Goal: Task Accomplishment & Management: Manage account settings

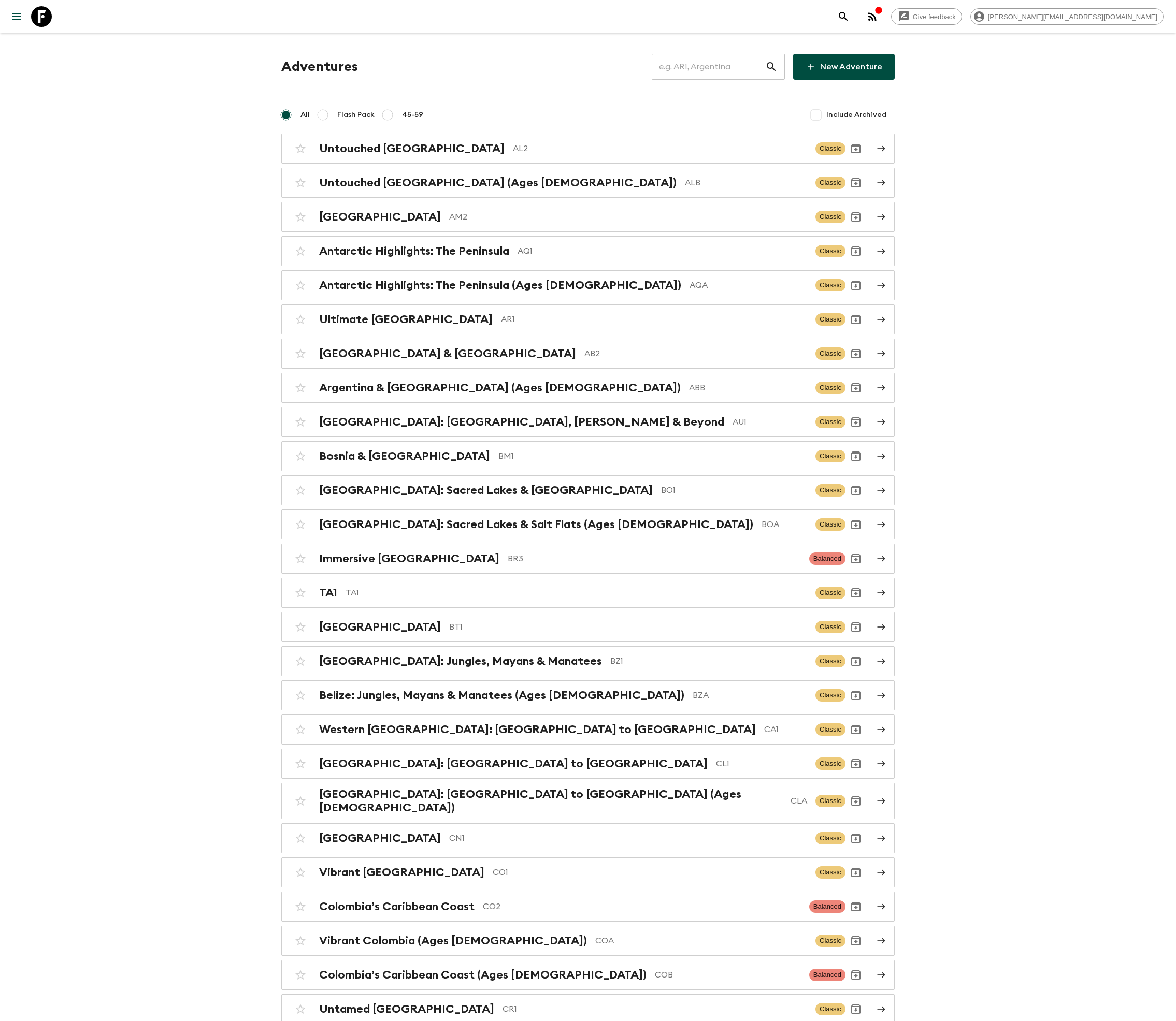
click at [717, 66] on input "text" at bounding box center [708, 66] width 113 height 29
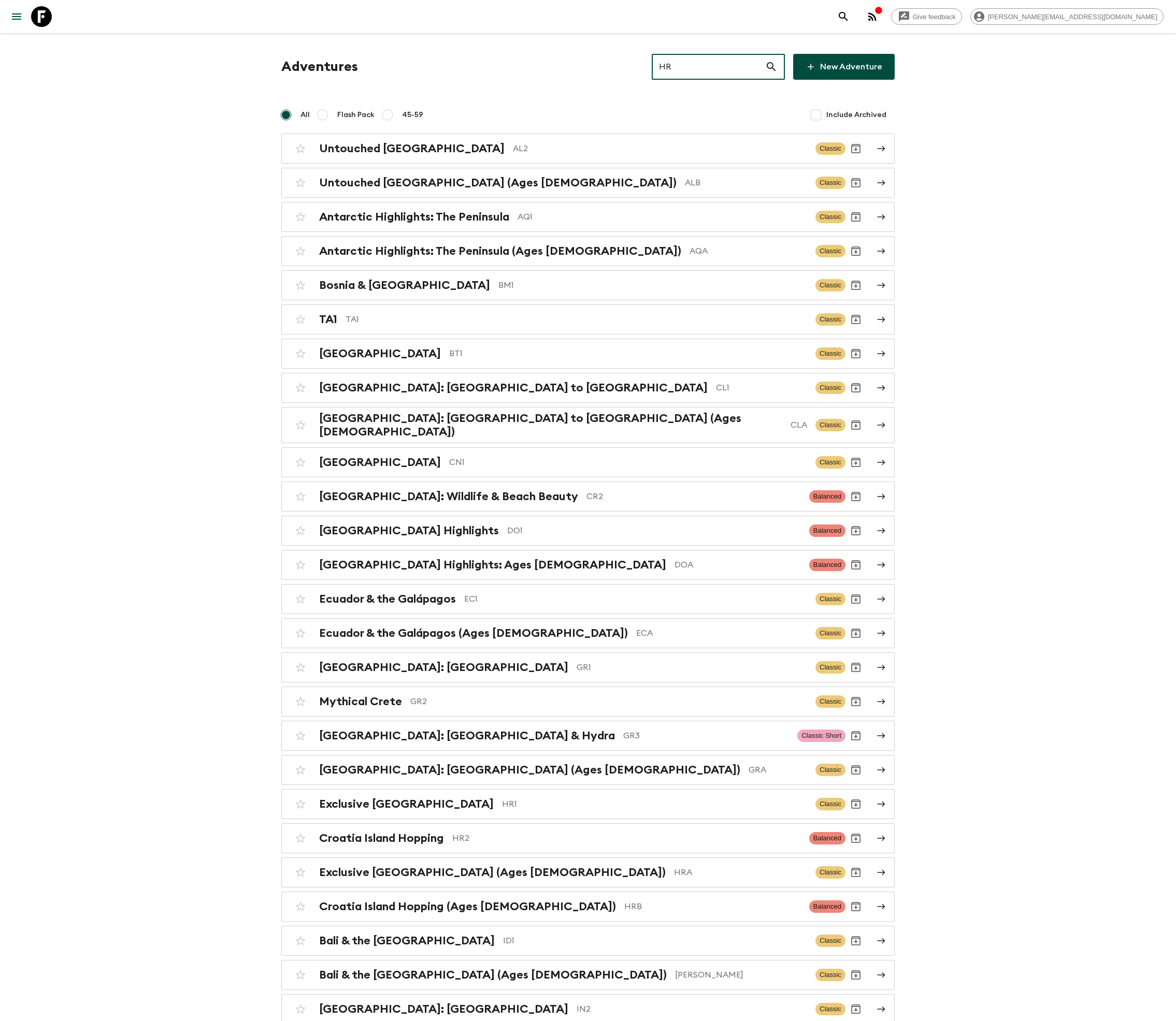
type input "HR1"
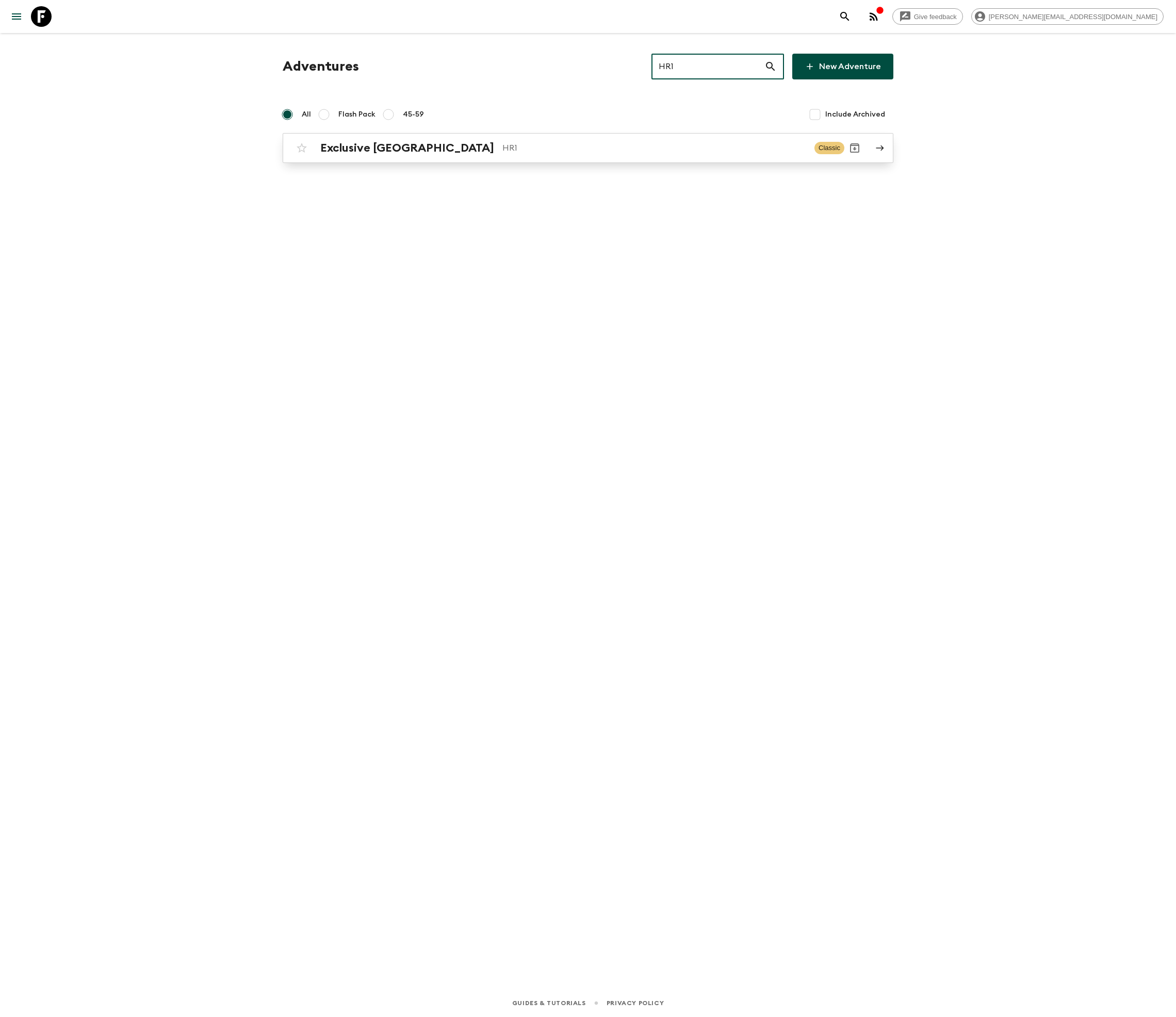
click at [586, 148] on p "HR1" at bounding box center [654, 148] width 304 height 13
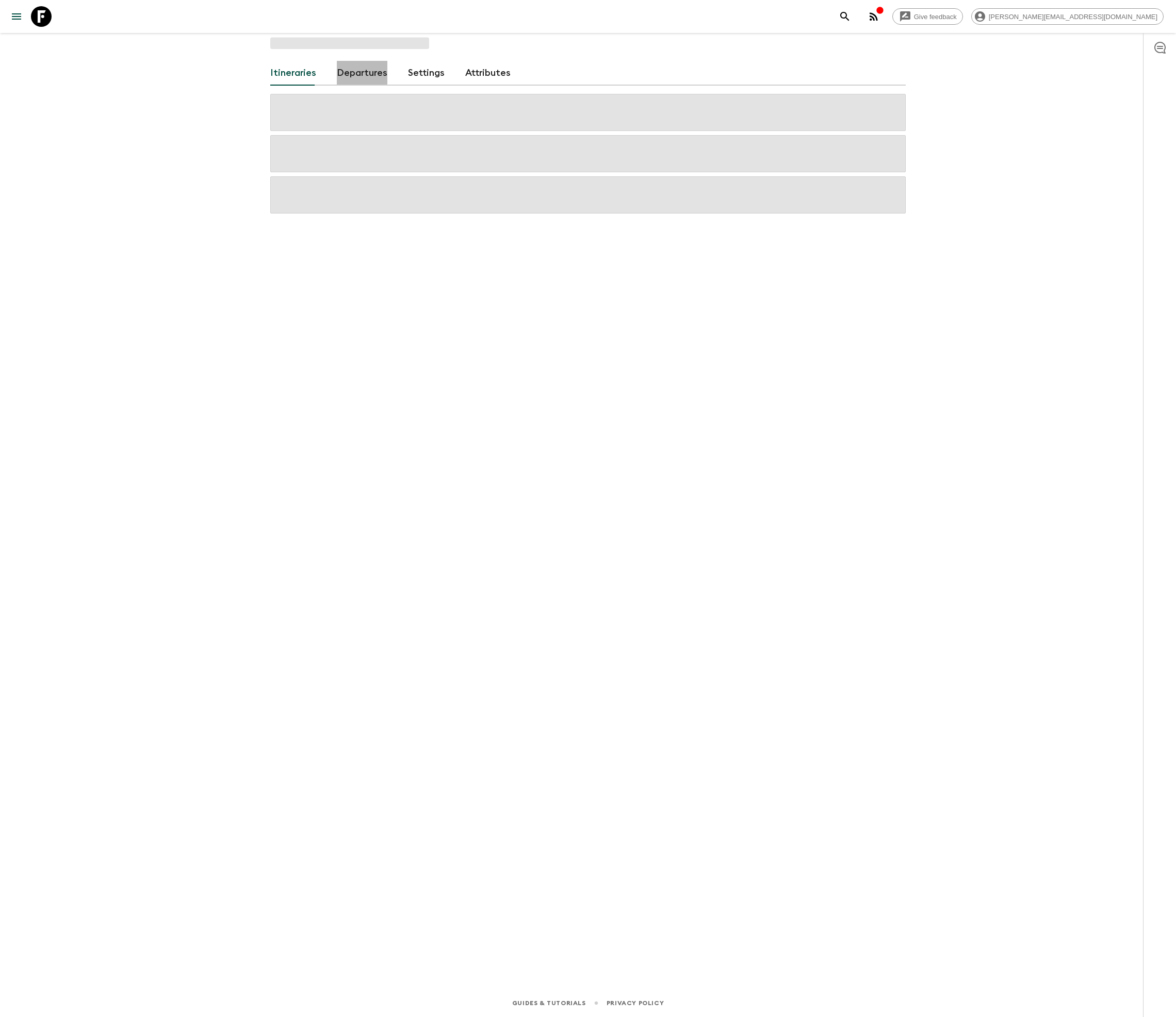
click at [360, 72] on link "Departures" at bounding box center [362, 73] width 51 height 24
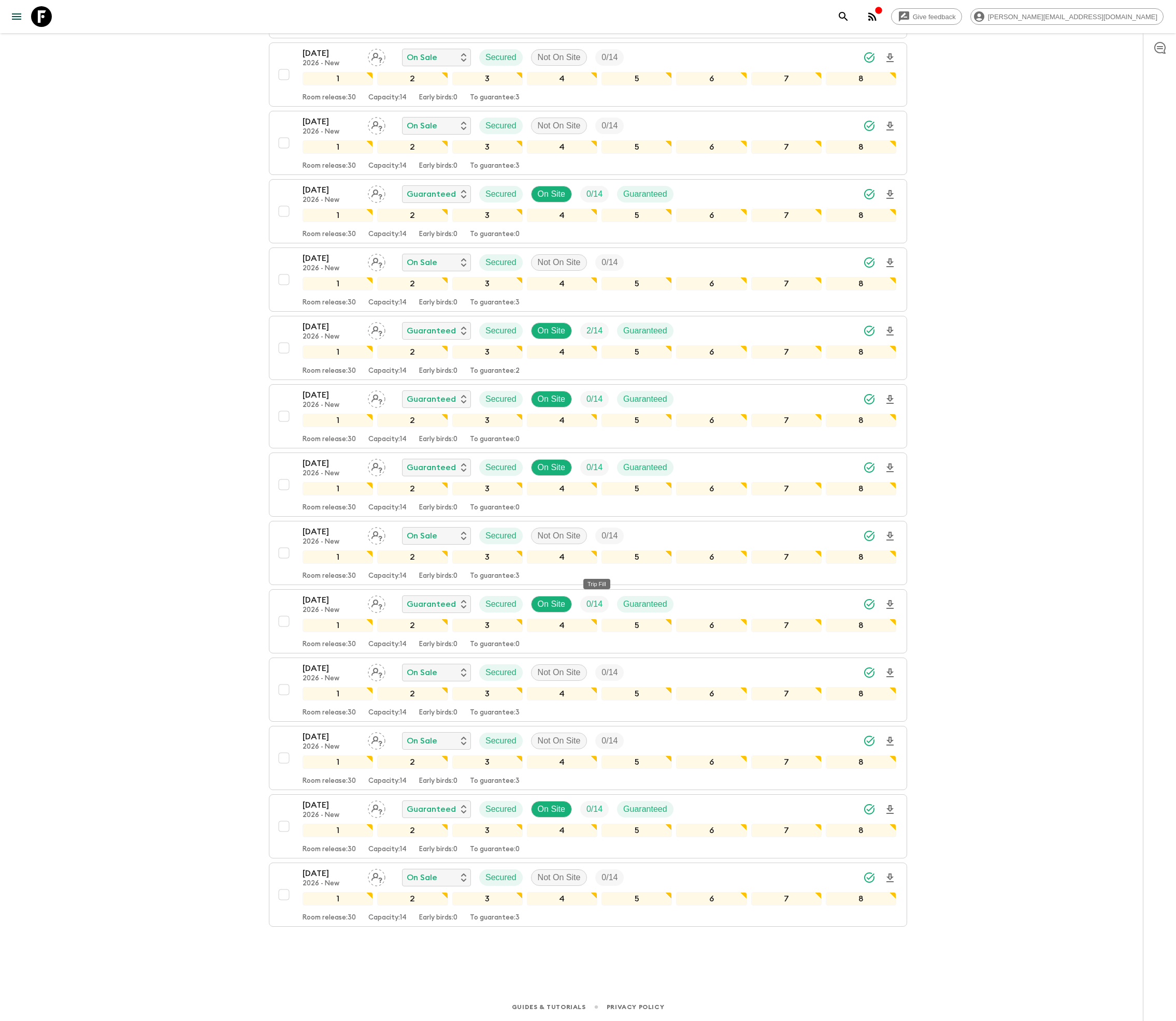
scroll to position [1989, 0]
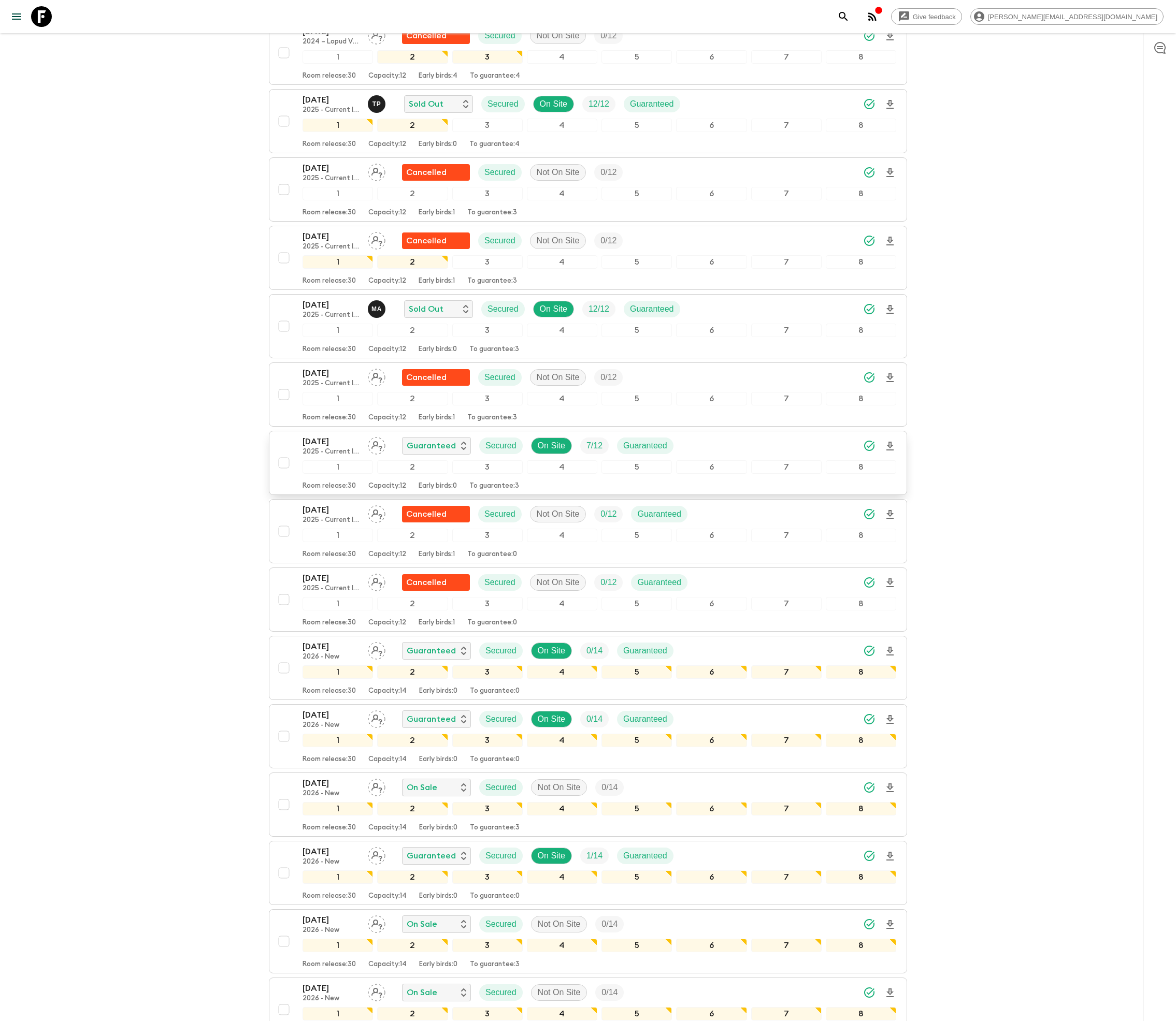
click at [588, 452] on p "7 / 12" at bounding box center [595, 446] width 16 height 13
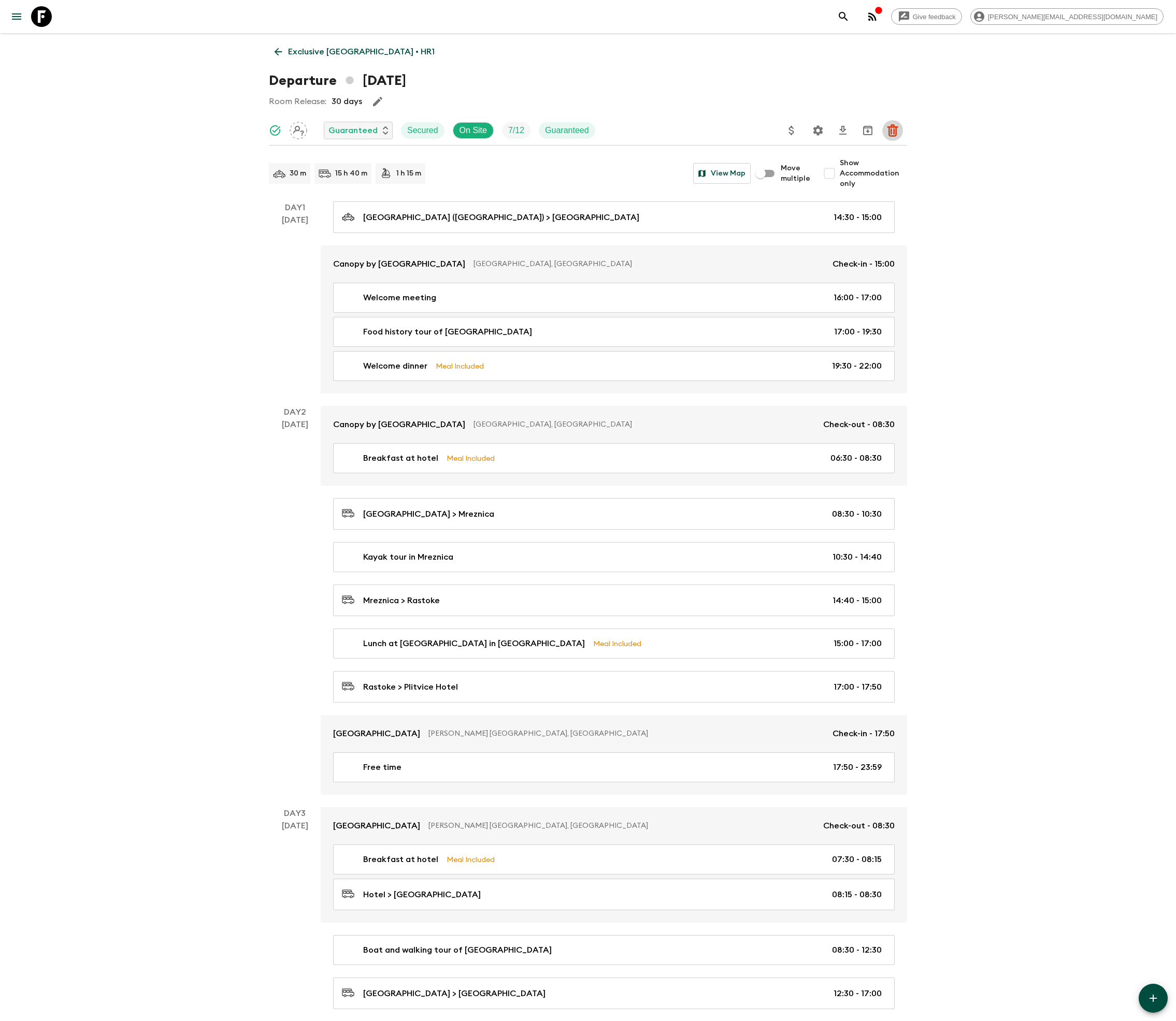
click at [892, 128] on icon "Delete" at bounding box center [893, 130] width 13 height 13
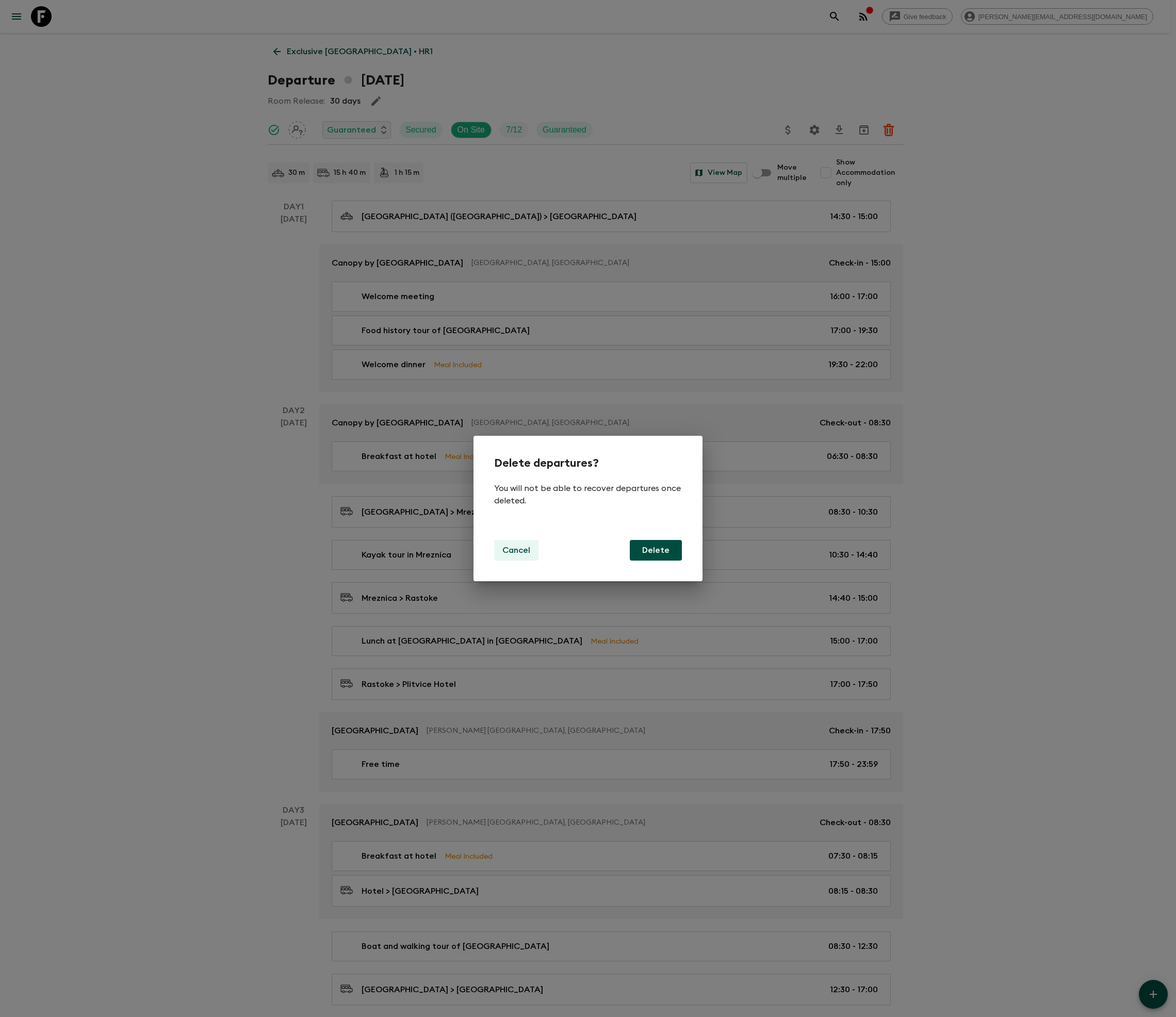
click at [514, 549] on p "Cancel" at bounding box center [516, 550] width 28 height 13
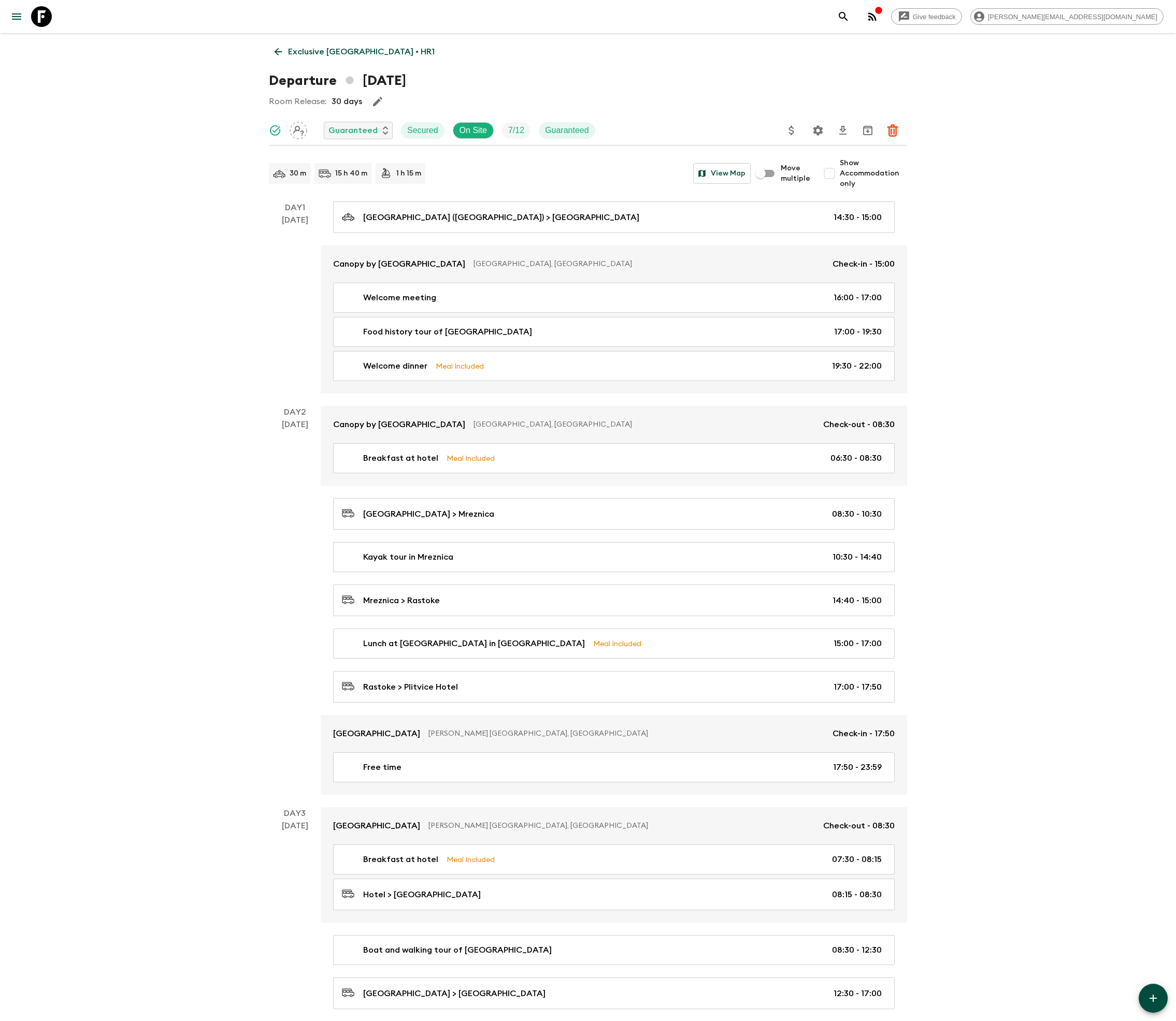
click at [841, 128] on icon "Download CSV" at bounding box center [842, 130] width 7 height 9
click at [817, 128] on icon "Settings" at bounding box center [818, 130] width 10 height 10
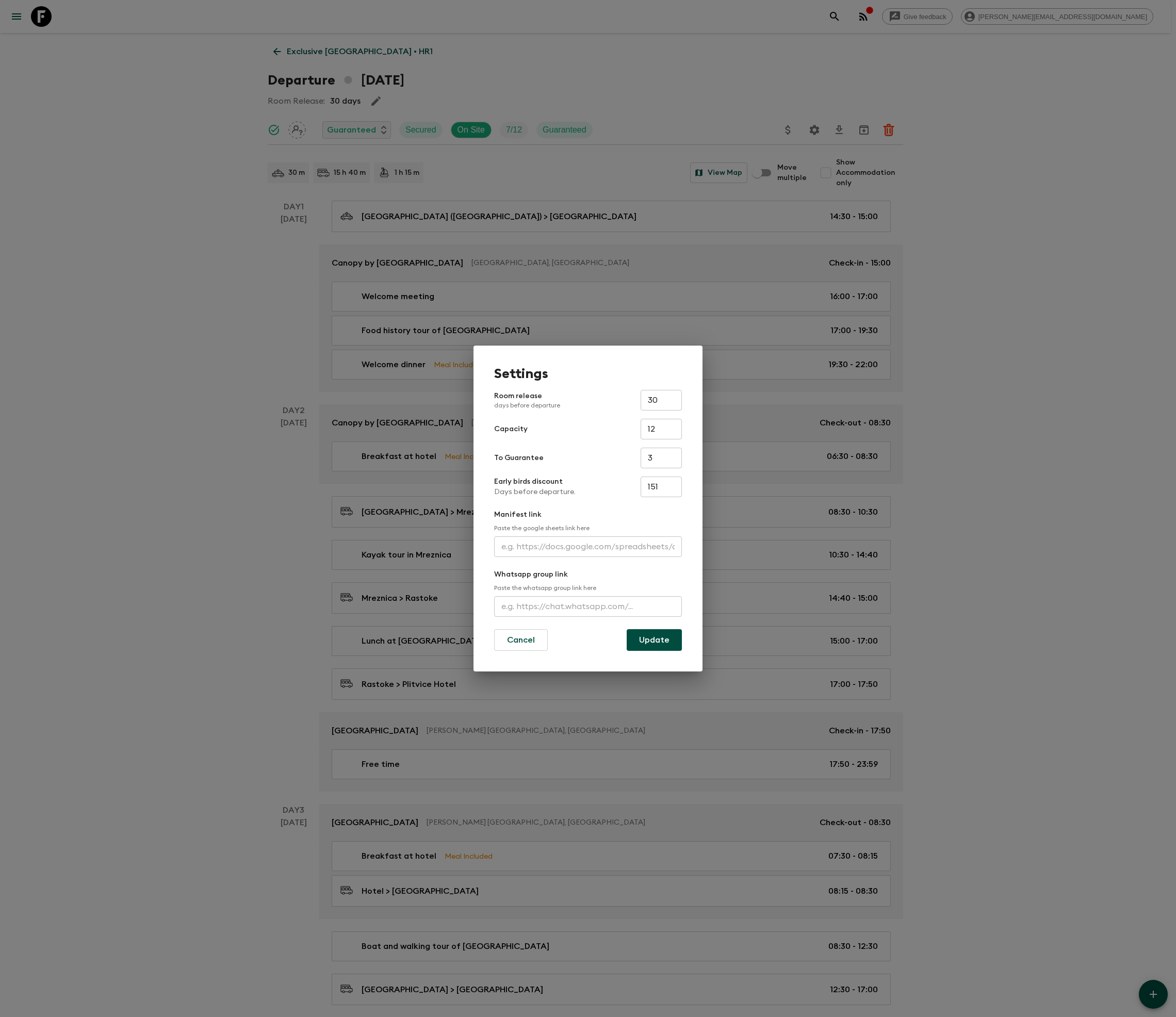
click at [586, 607] on input "text" at bounding box center [587, 606] width 187 height 21
type input "https://chat.whatsapp.com/FNvPLGoV6FeFXP0DYRF2yx"
click at [654, 639] on button "Update" at bounding box center [654, 640] width 55 height 22
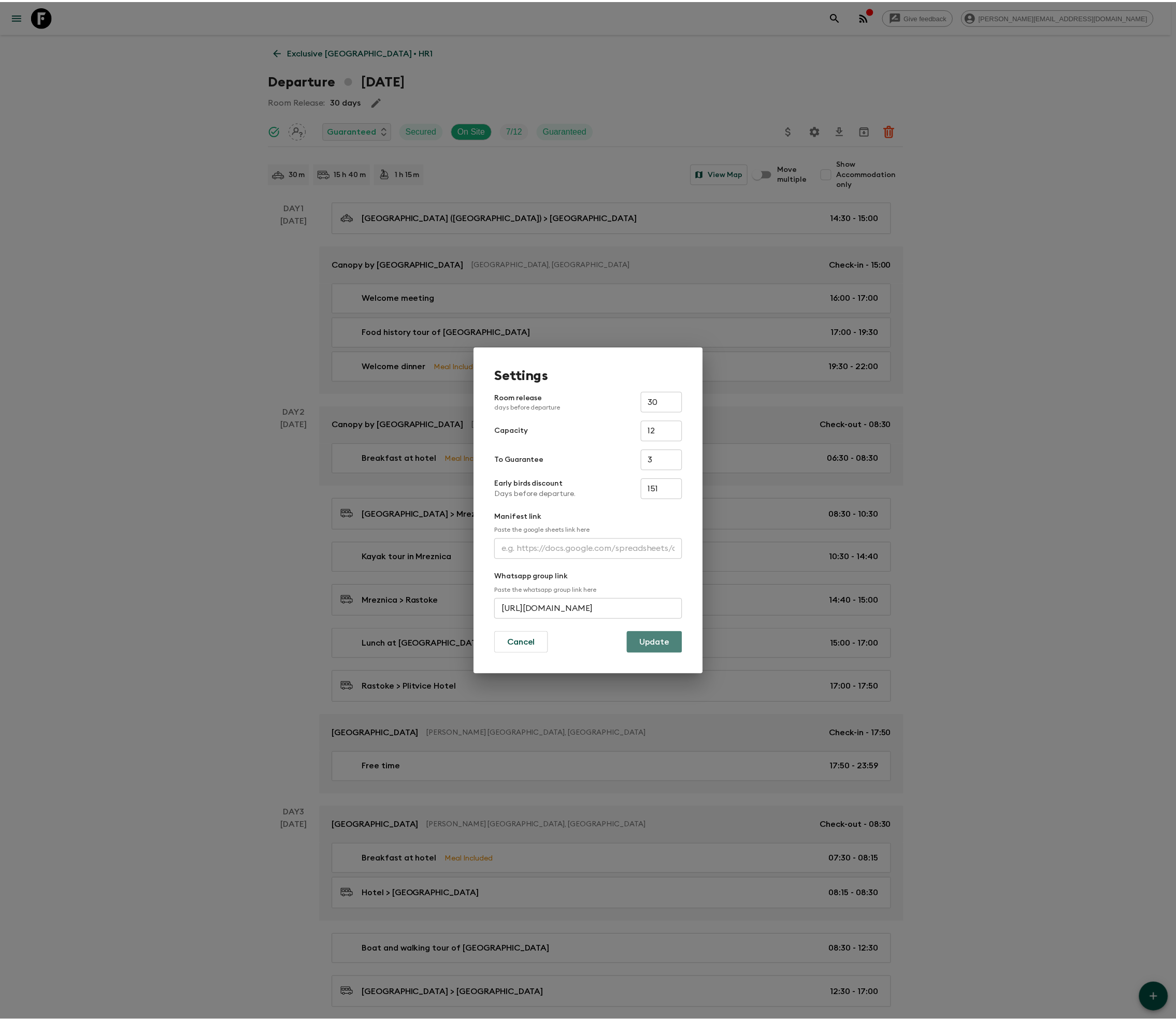
scroll to position [0, 0]
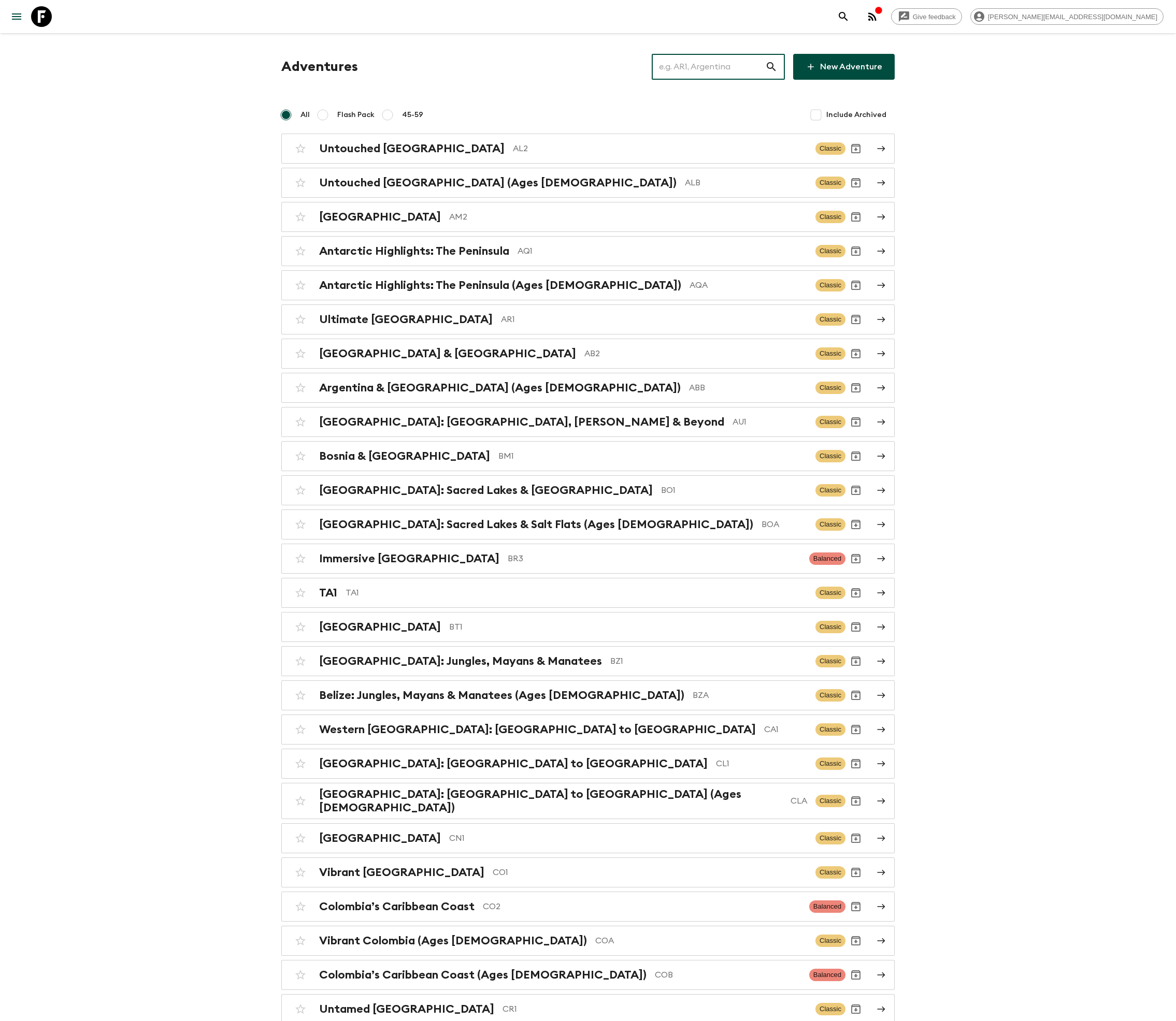
click at [722, 66] on input "text" at bounding box center [708, 66] width 113 height 29
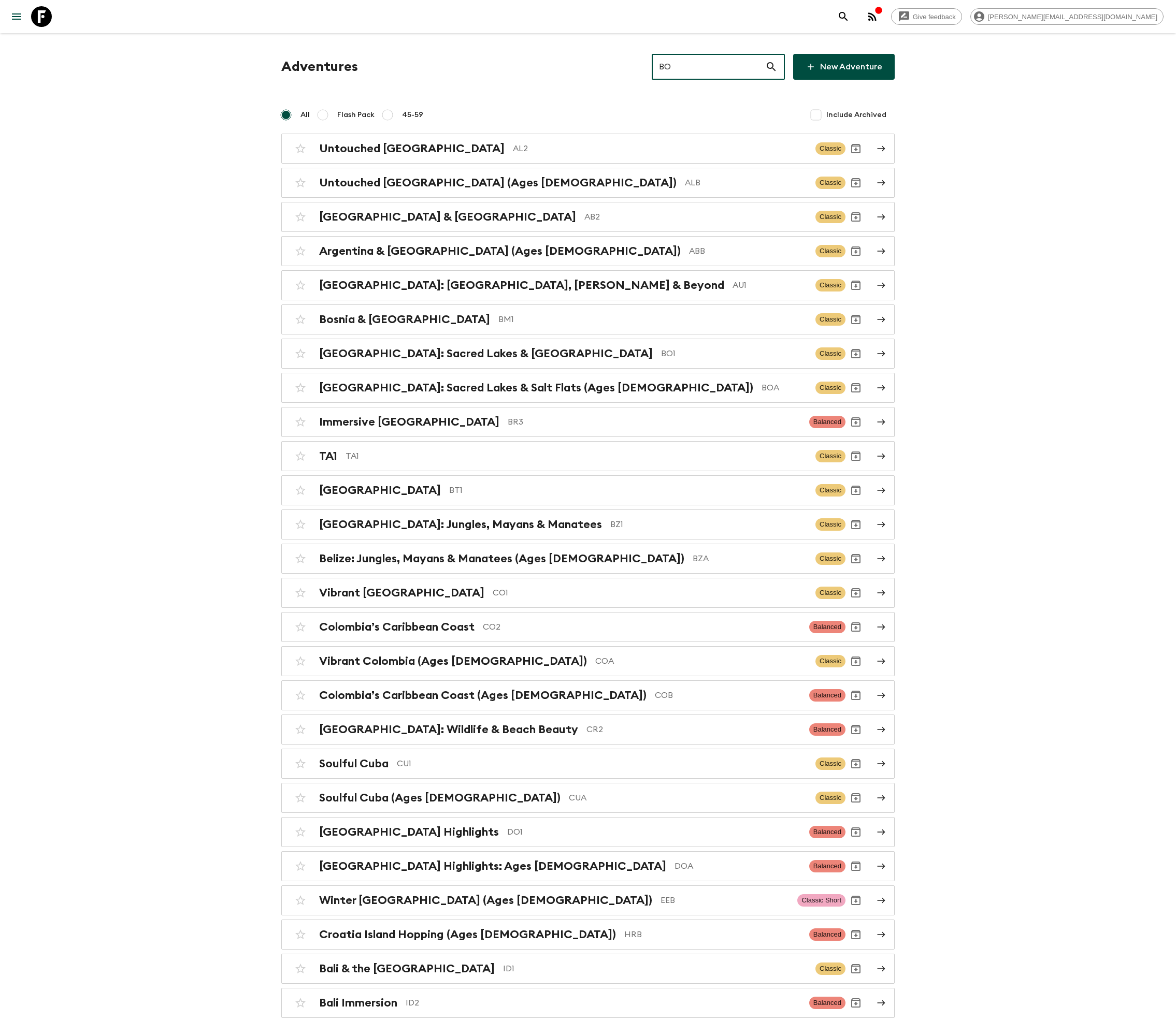
type input "BO1"
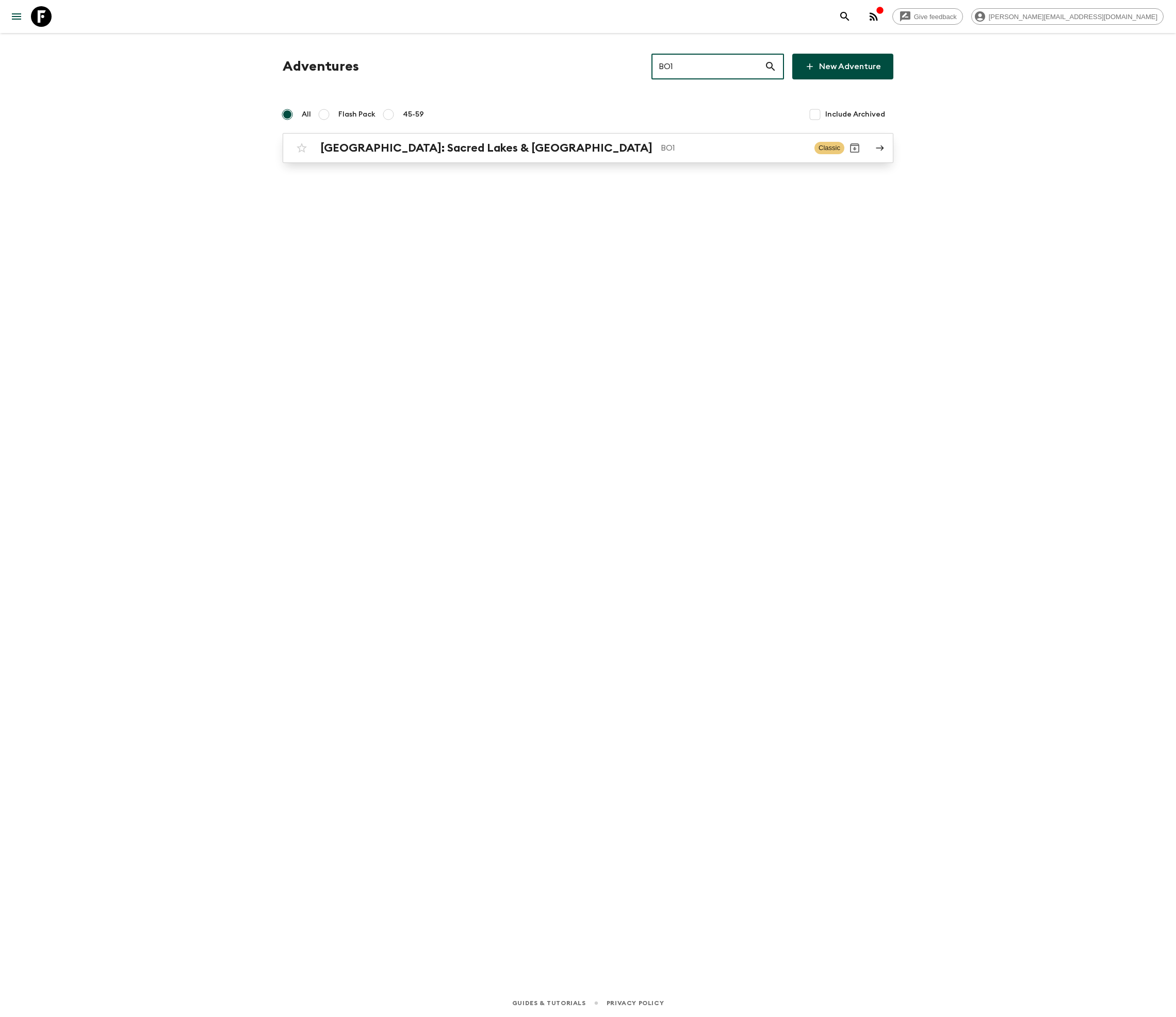
click at [661, 148] on p "BO1" at bounding box center [733, 148] width 145 height 13
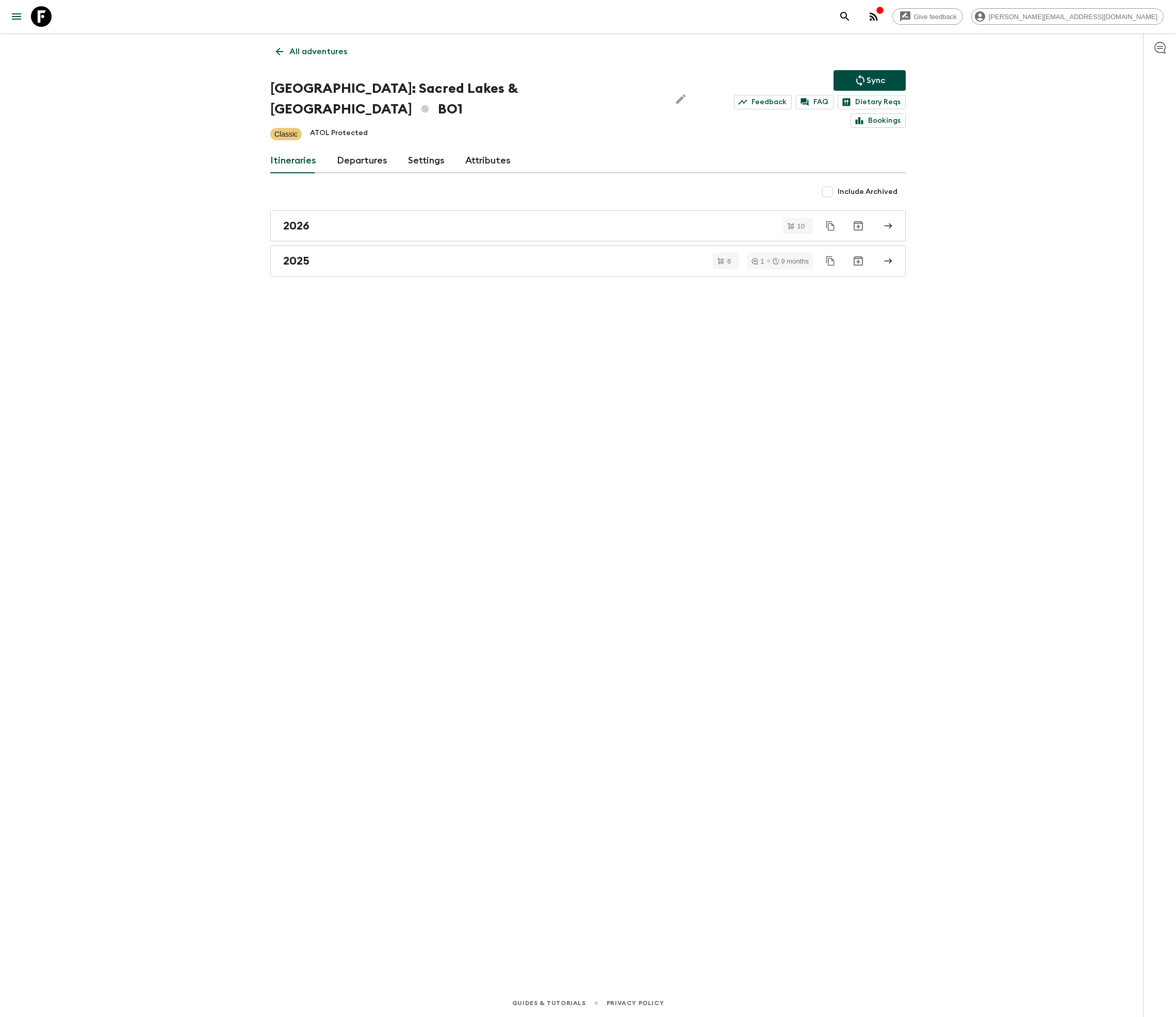
click at [360, 149] on link "Departures" at bounding box center [362, 161] width 51 height 24
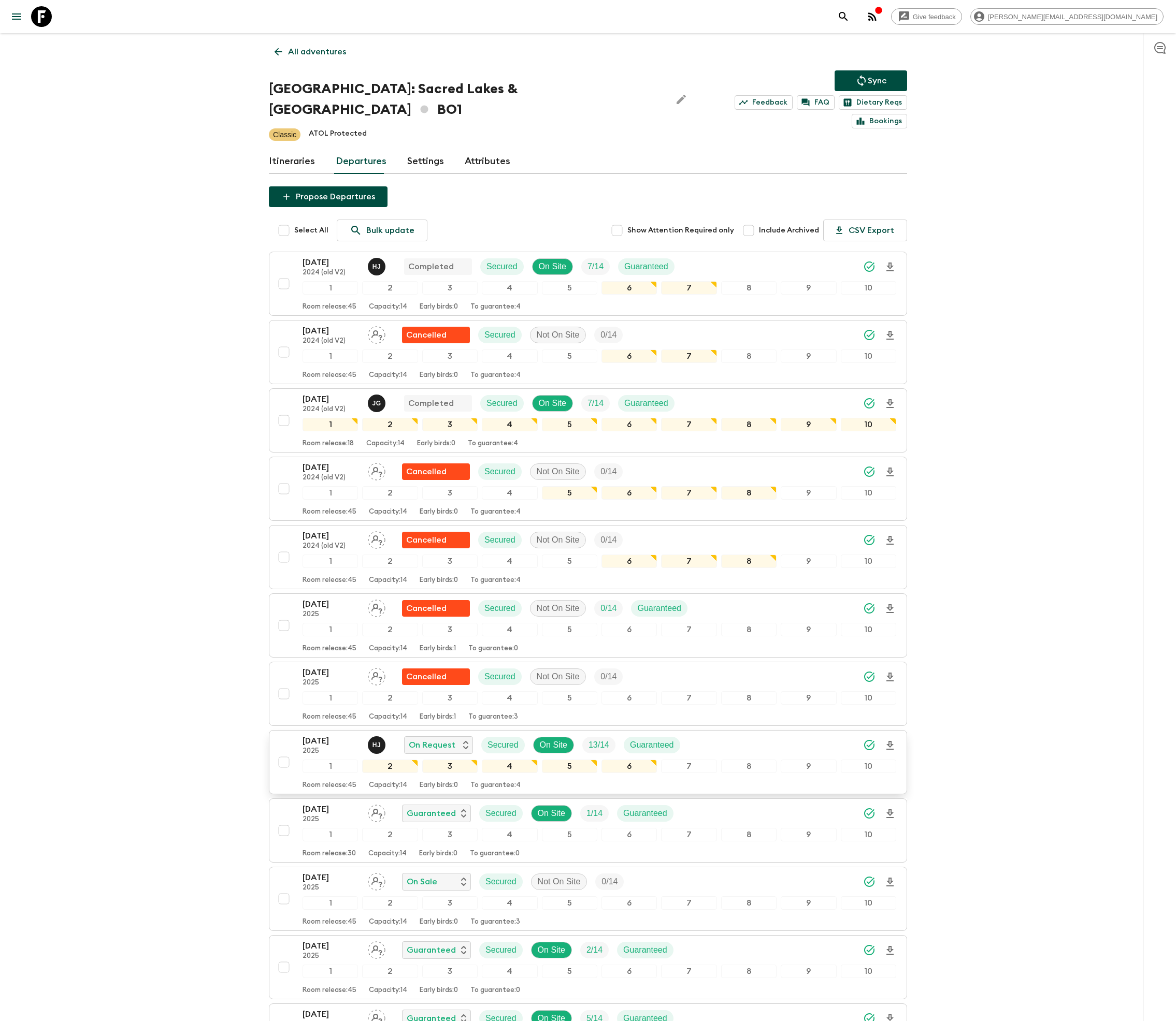
click at [588, 741] on span "13 / 14" at bounding box center [599, 745] width 33 height 13
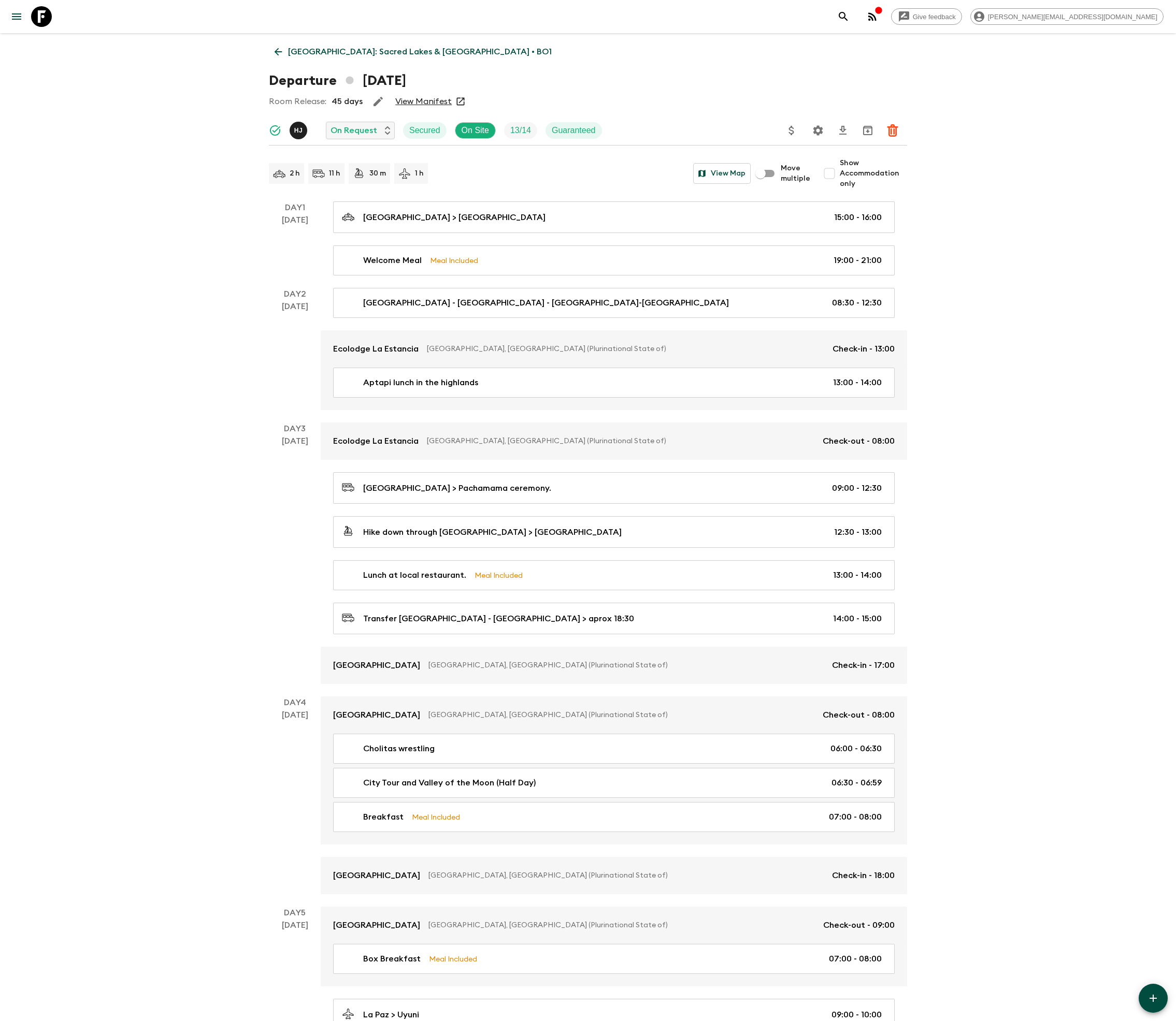
click at [892, 128] on icon "Delete" at bounding box center [893, 130] width 13 height 13
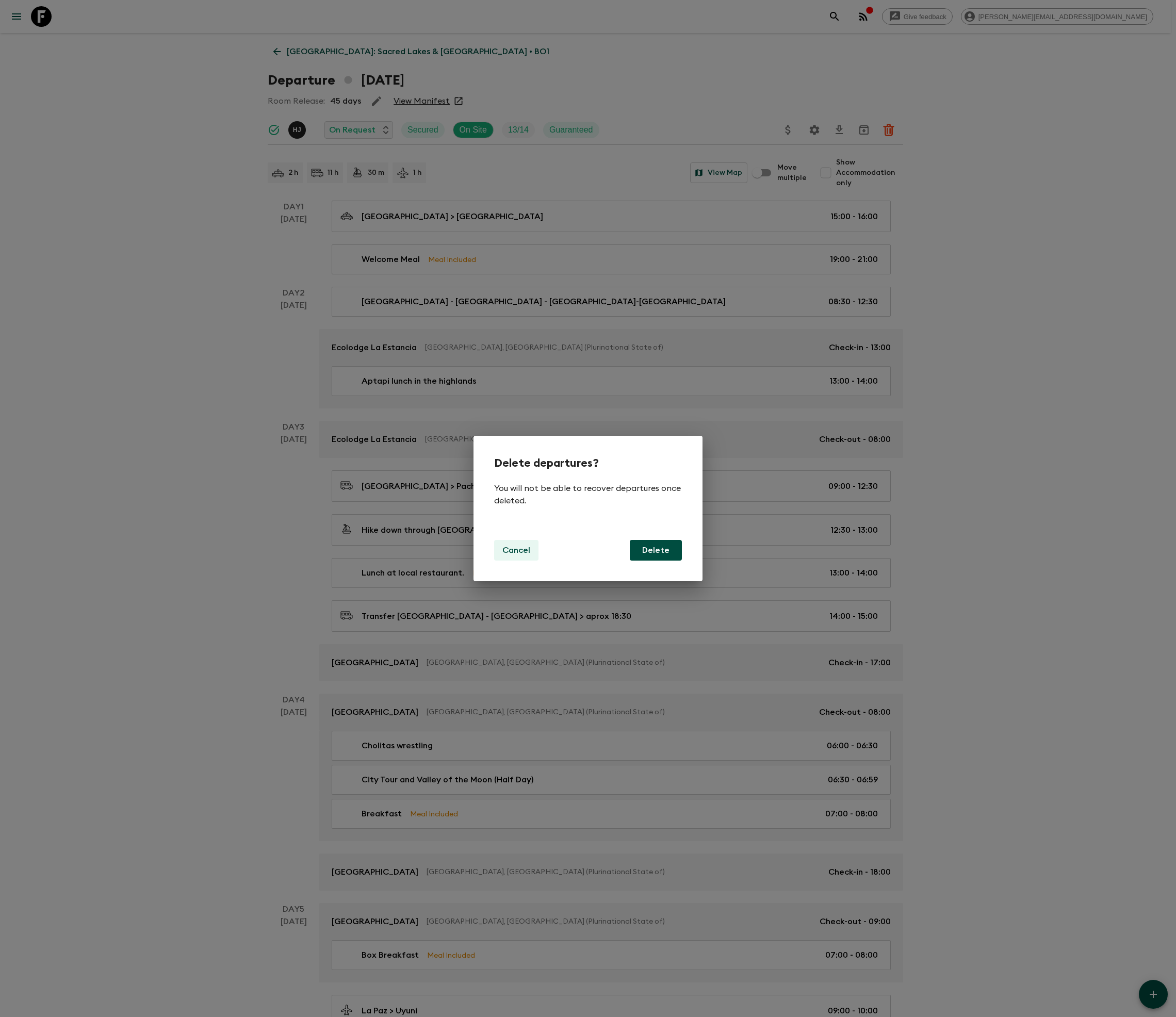
click at [514, 550] on p "Cancel" at bounding box center [516, 550] width 28 height 13
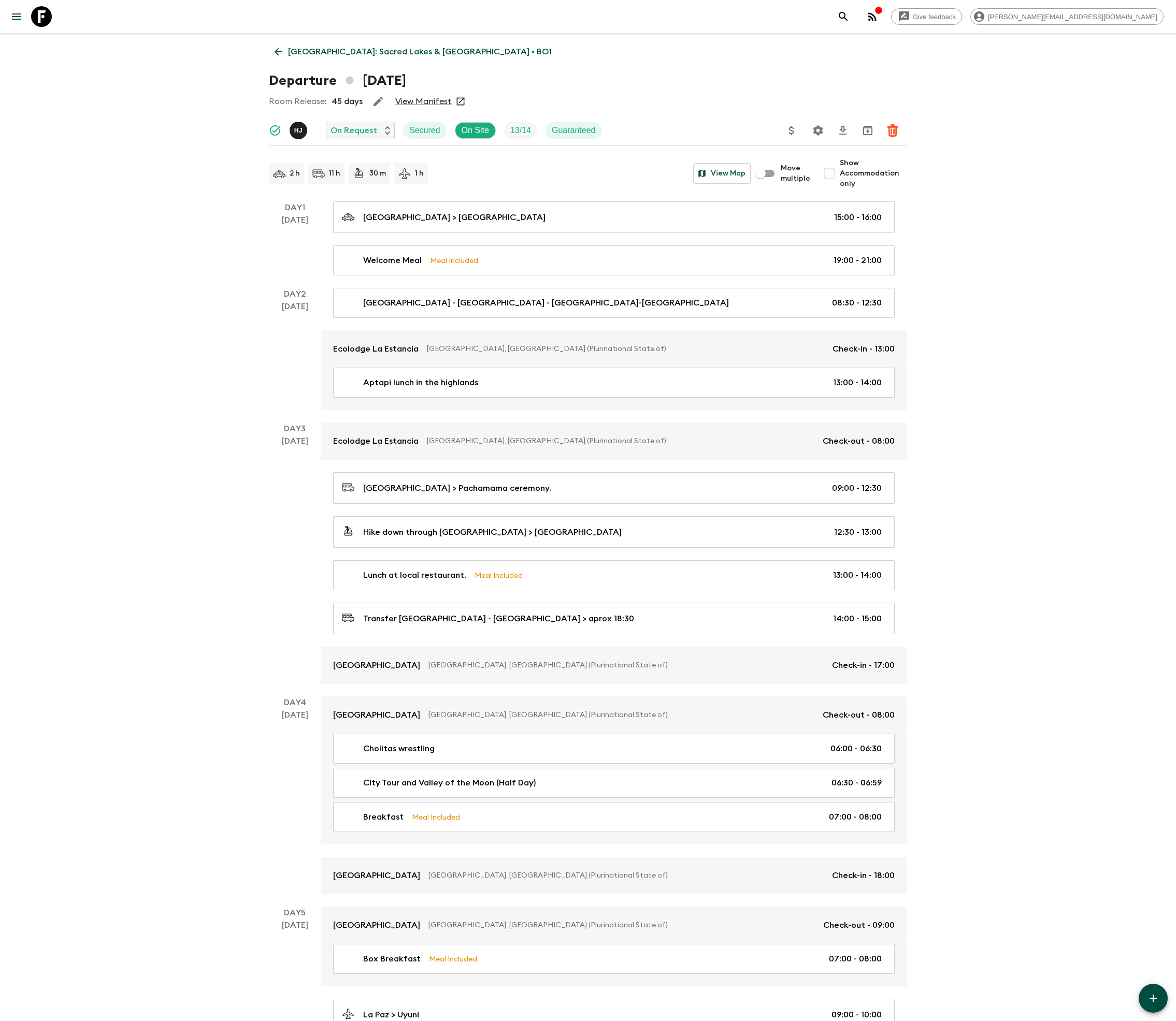
click at [841, 128] on icon "Download CSV" at bounding box center [842, 130] width 7 height 9
click at [817, 128] on icon "Settings" at bounding box center [818, 130] width 10 height 10
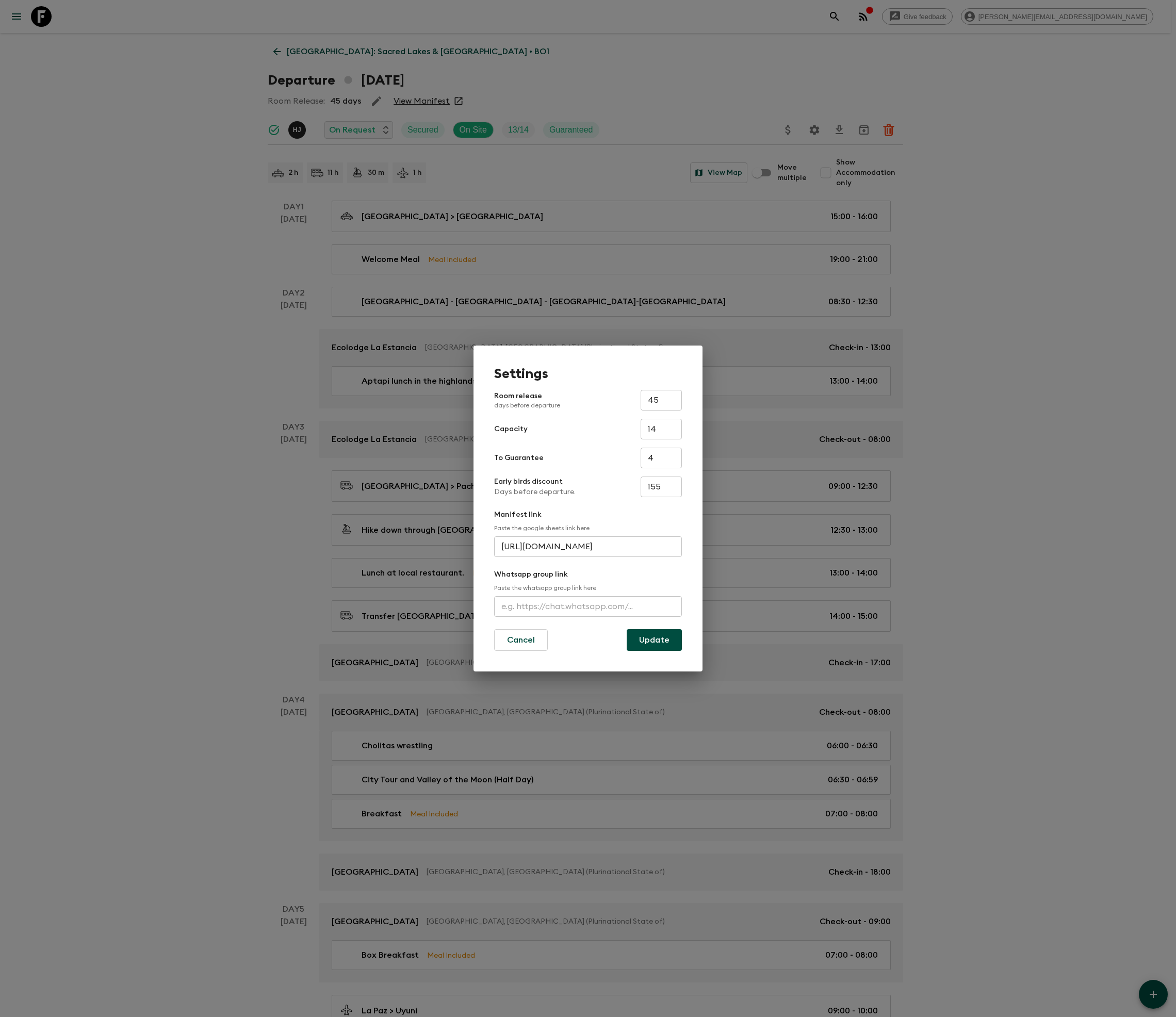
click at [586, 607] on input "text" at bounding box center [587, 606] width 187 height 21
paste input "[URL][DOMAIN_NAME]"
type input "[URL][DOMAIN_NAME]"
click at [654, 639] on button "Update" at bounding box center [654, 640] width 55 height 22
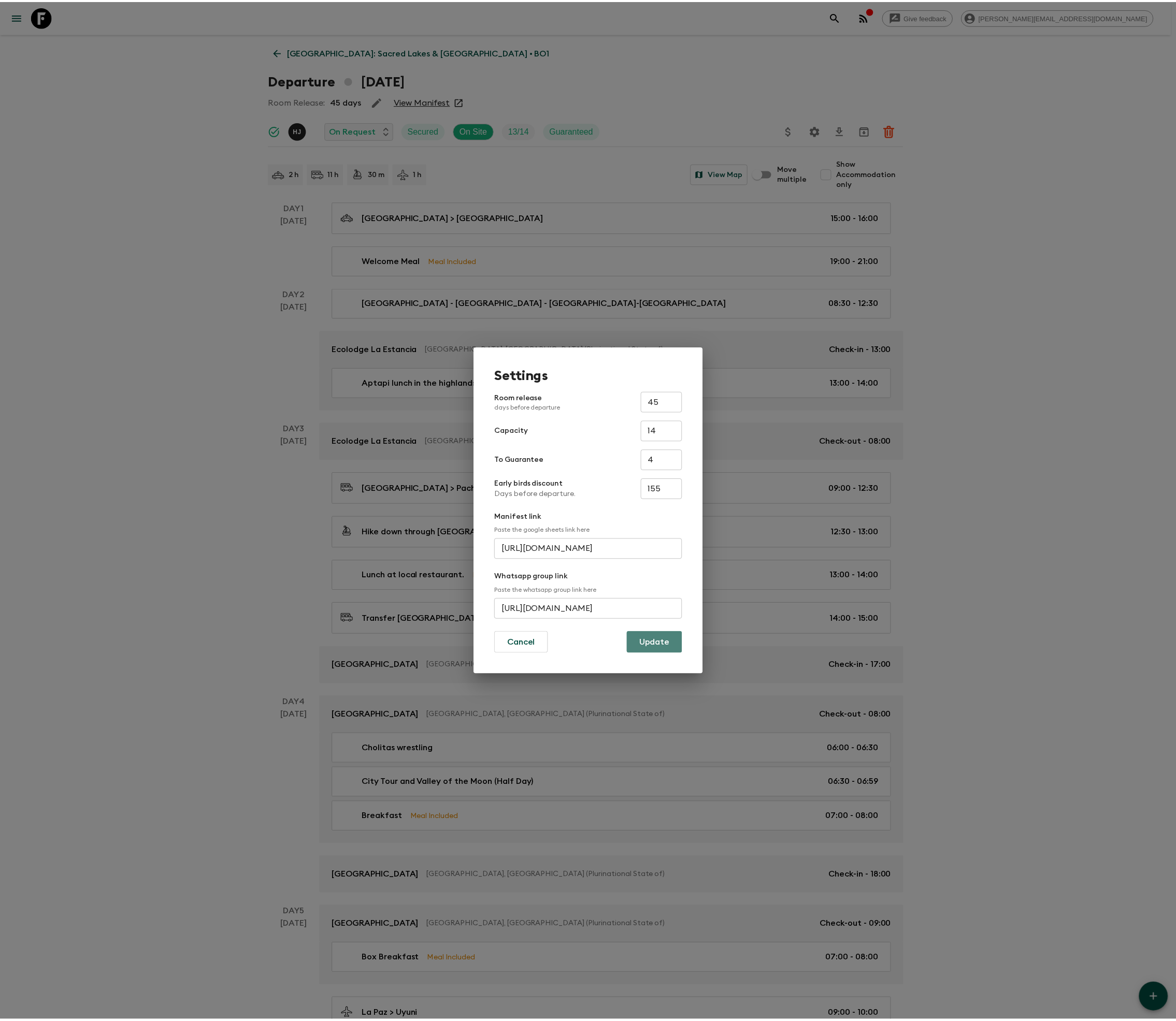
scroll to position [0, 0]
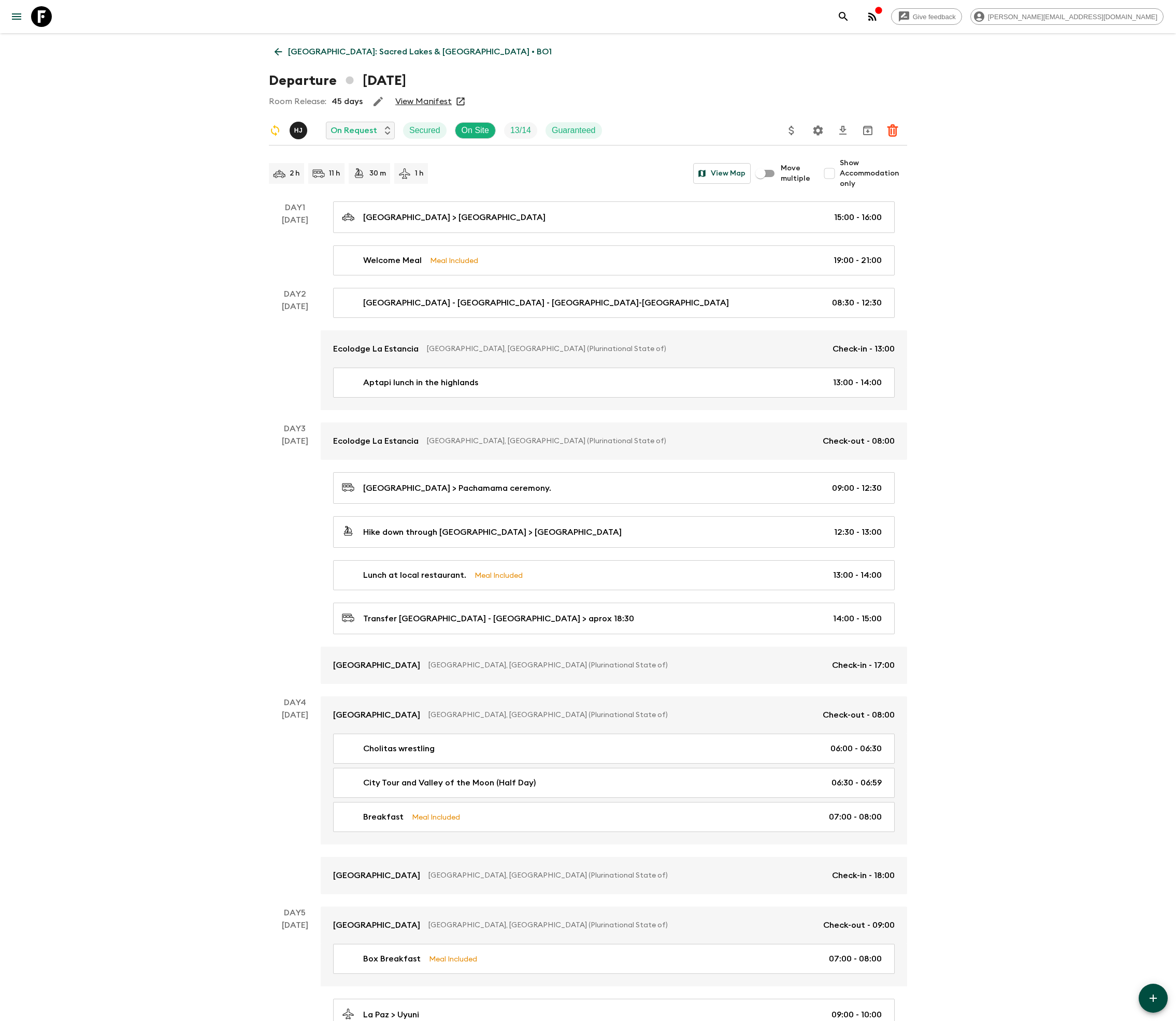
click at [41, 15] on icon at bounding box center [41, 17] width 21 height 21
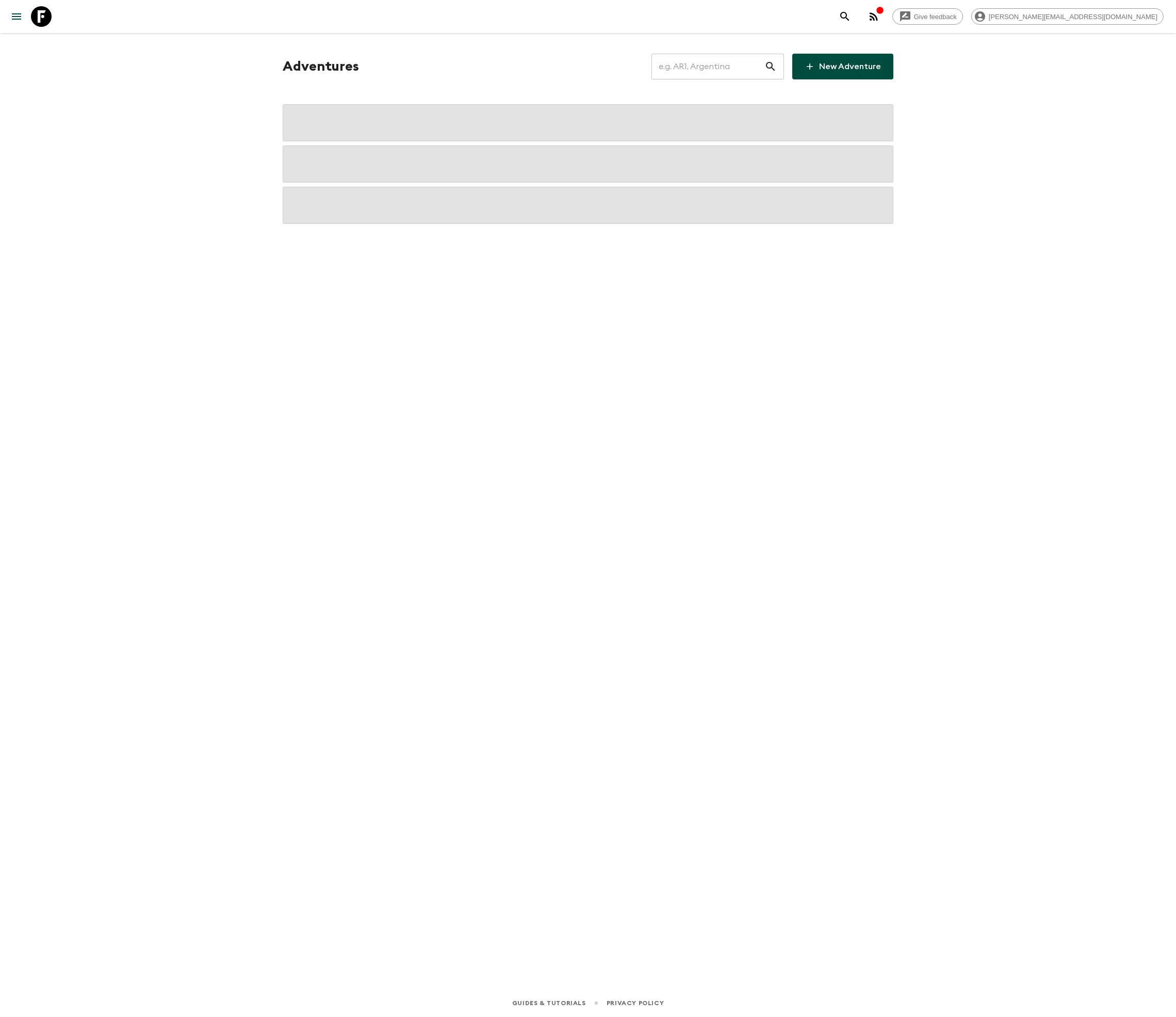
click at [721, 66] on input "text" at bounding box center [708, 66] width 113 height 29
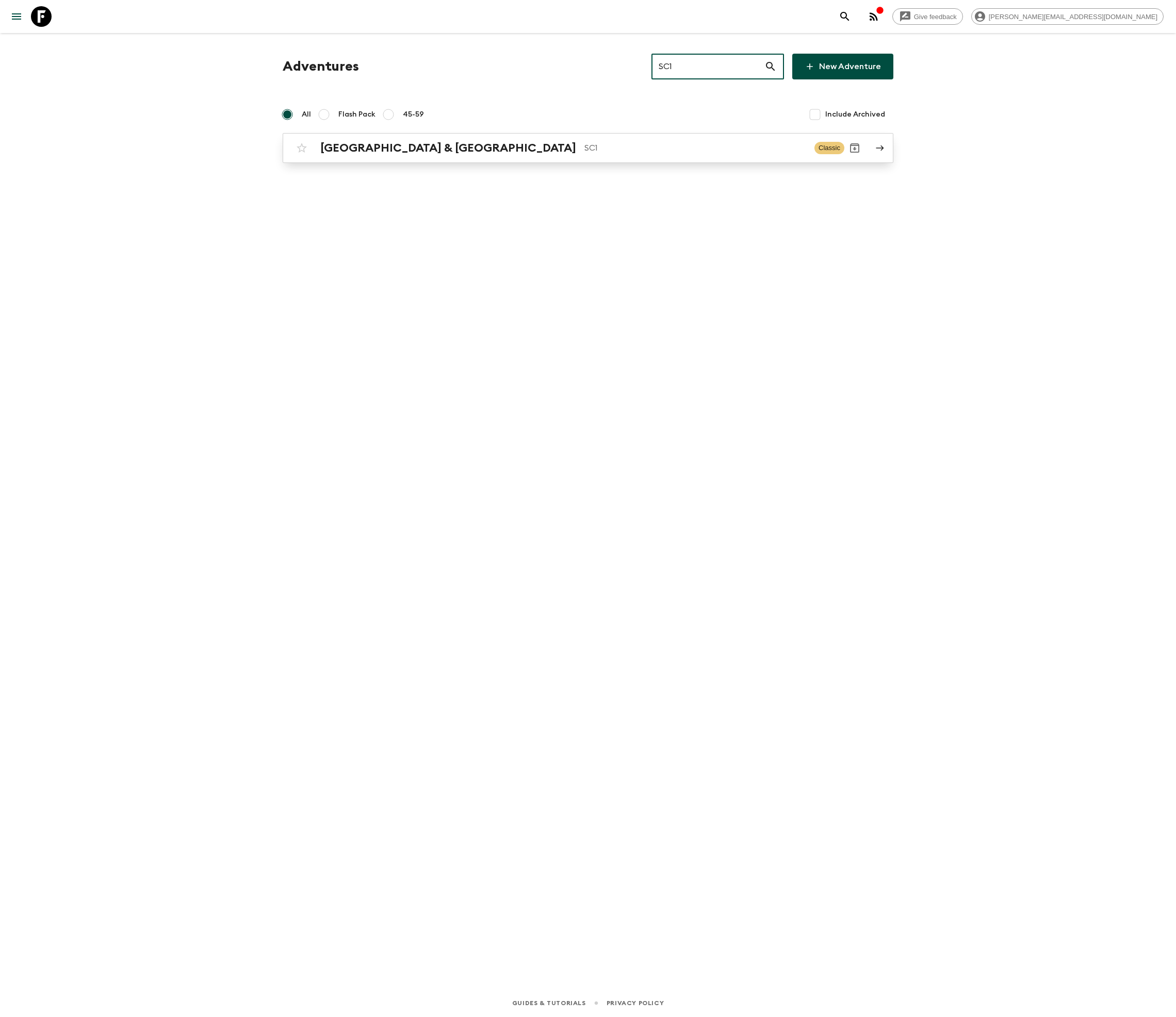
type input "SC1"
click at [588, 148] on p "SC1" at bounding box center [695, 148] width 222 height 13
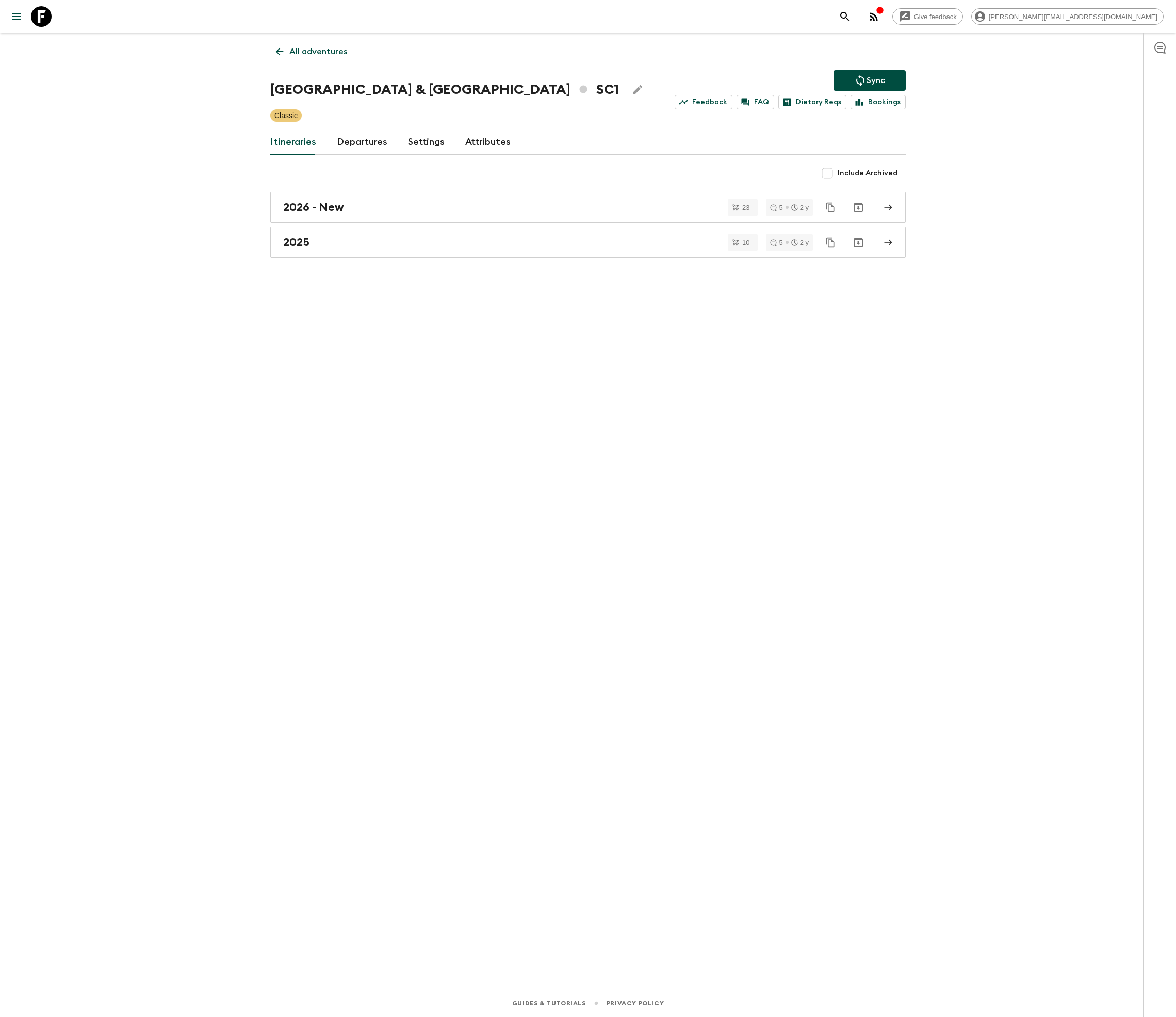
click at [358, 142] on link "Departures" at bounding box center [362, 142] width 51 height 24
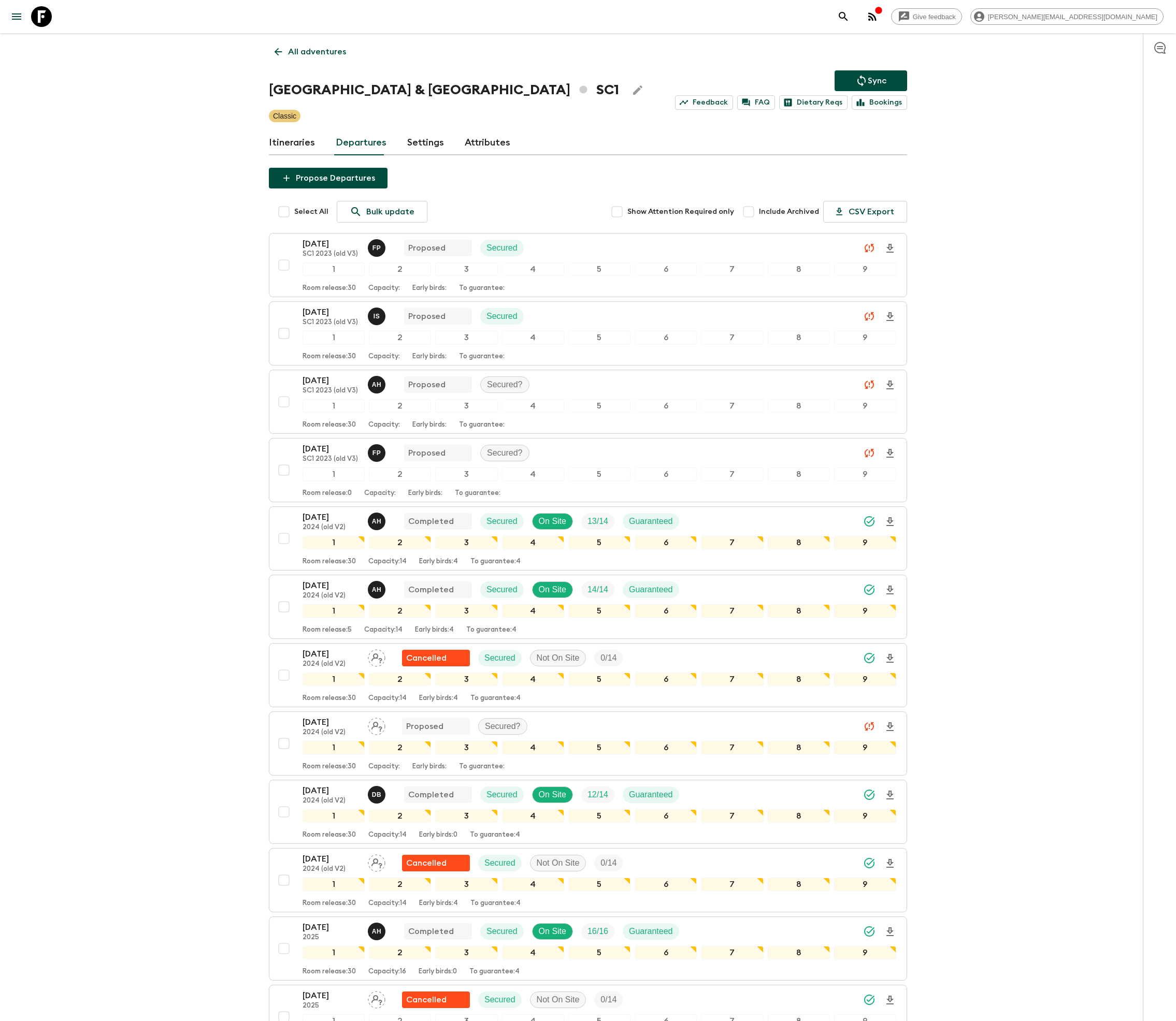
scroll to position [1003, 0]
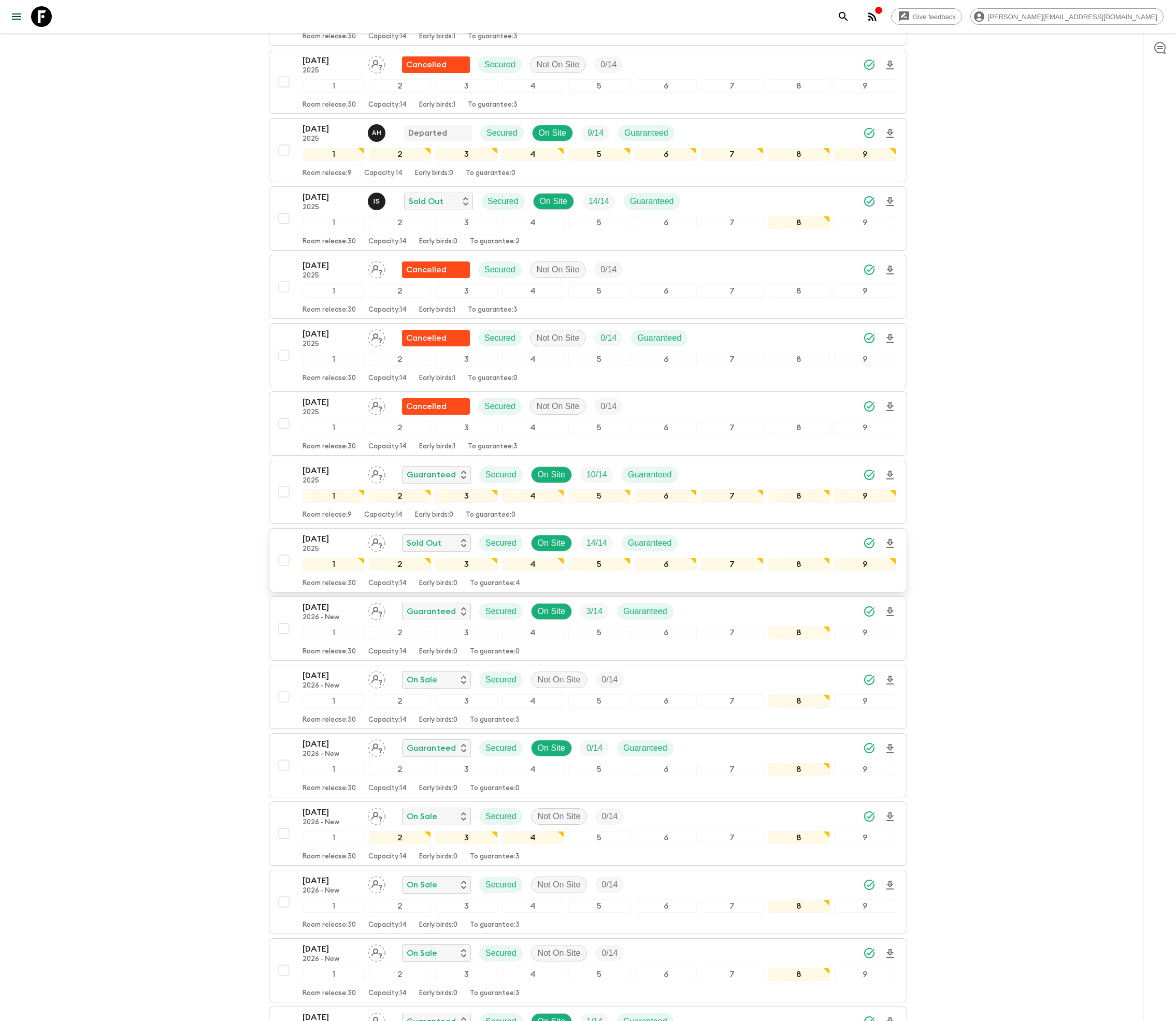
click at [591, 549] on p "14 / 14" at bounding box center [597, 543] width 21 height 13
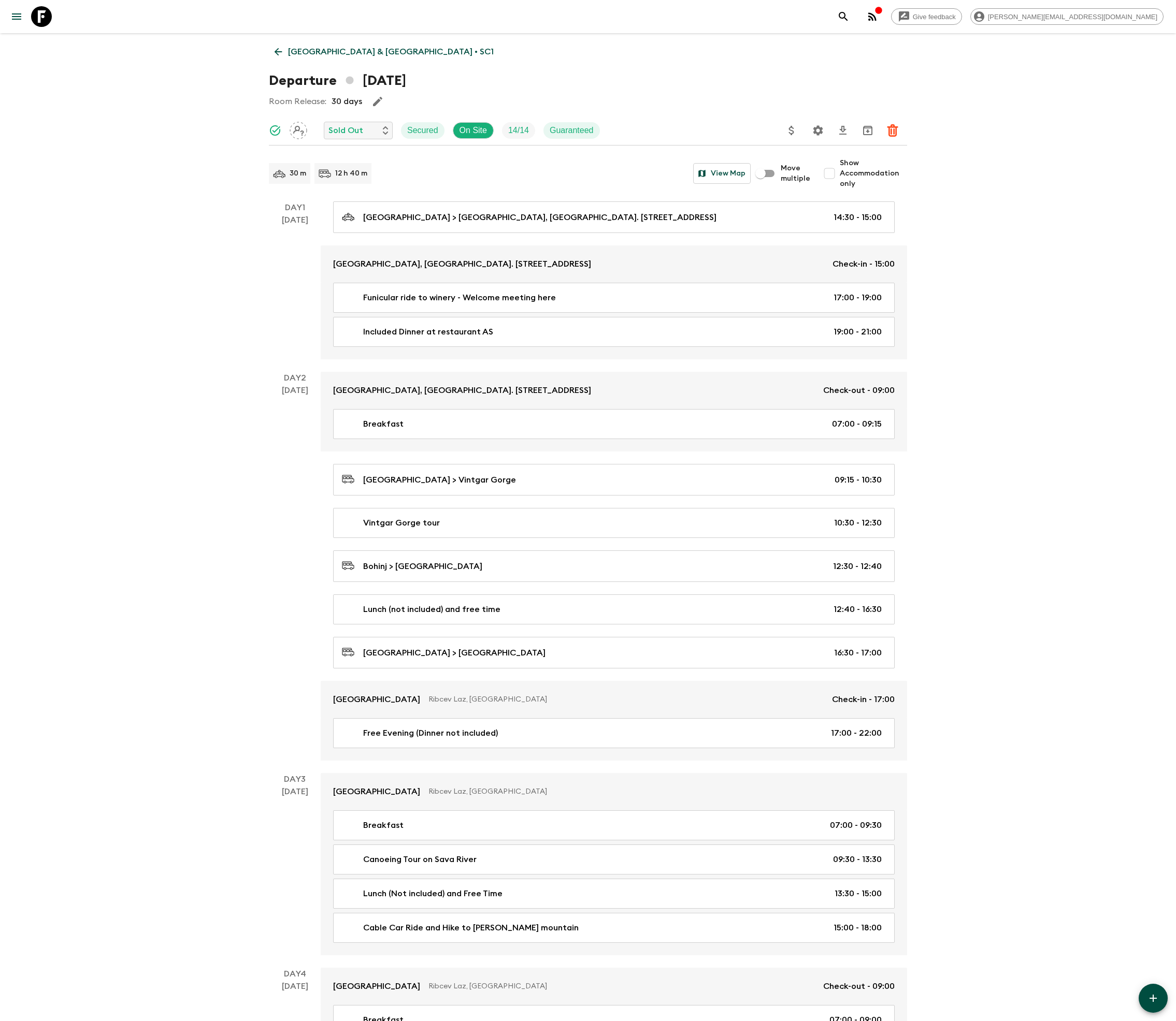
click at [892, 128] on icon "Delete" at bounding box center [893, 130] width 13 height 13
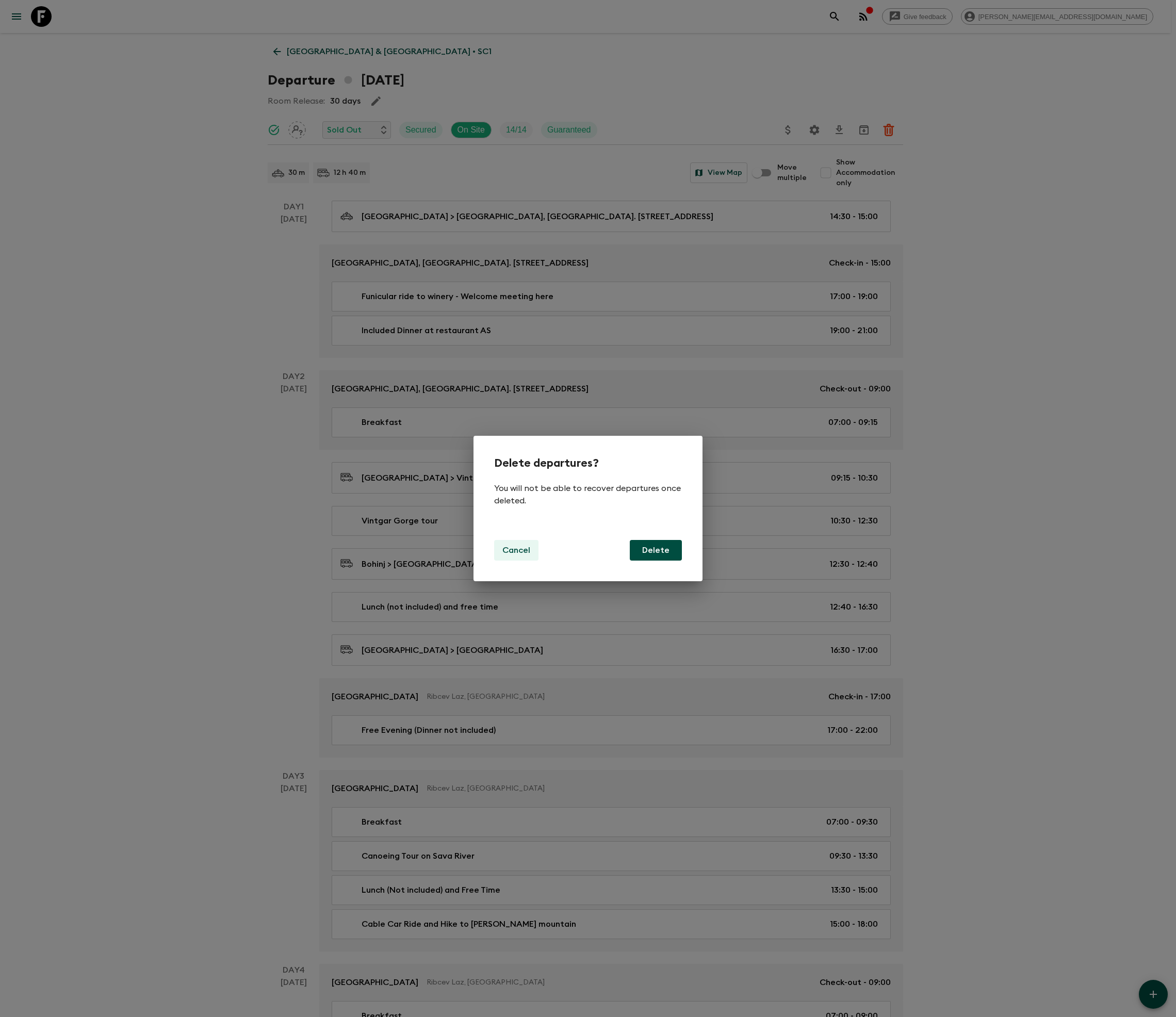
click at [514, 550] on p "Cancel" at bounding box center [516, 550] width 28 height 13
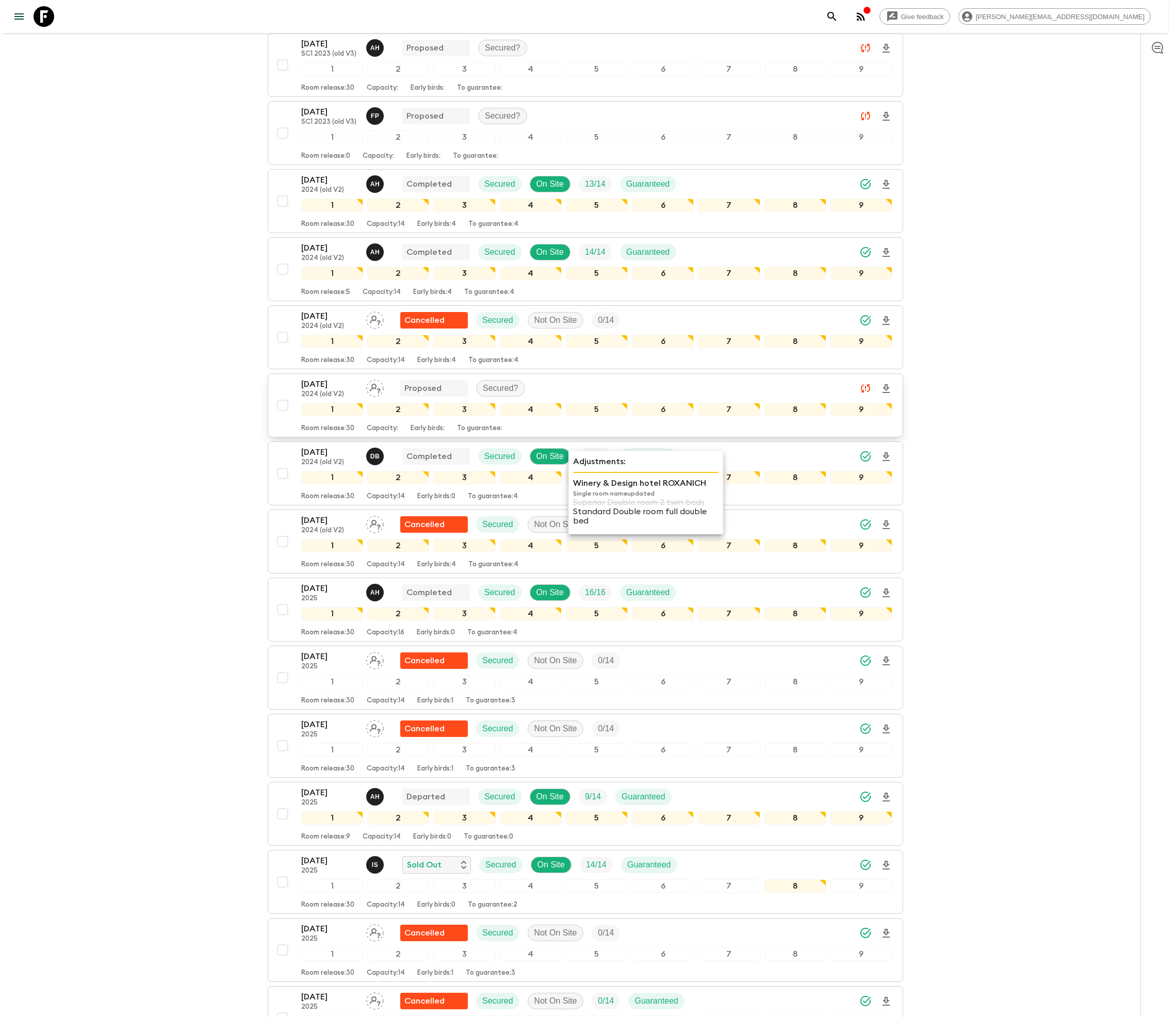
scroll to position [459, 0]
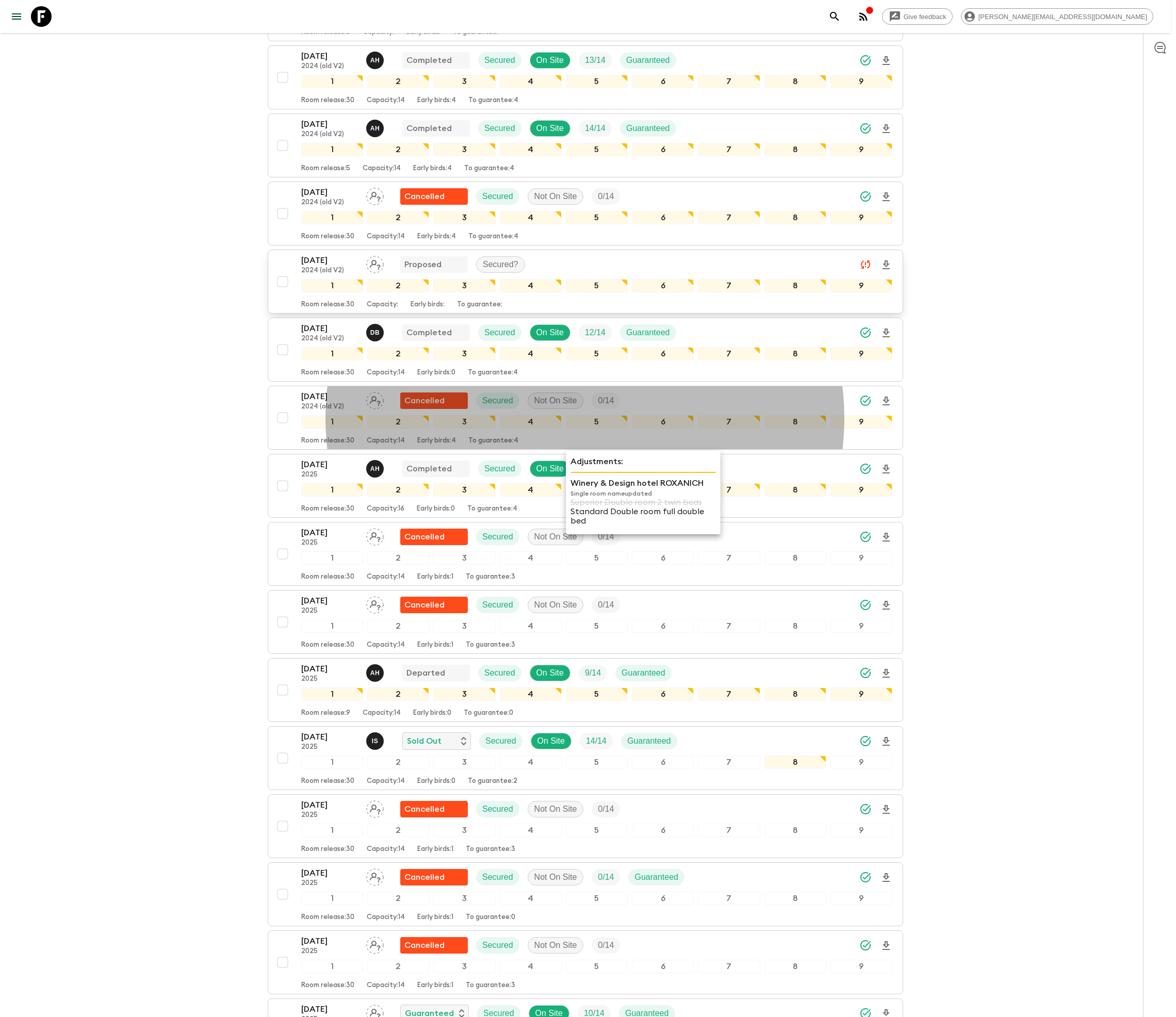
click at [287, 309] on div "[DATE] 2024 (old V2) Proposed Secured? 1 2 3 4 5 6 7 8 9 Room release: 30 Capac…" at bounding box center [582, 281] width 620 height 55
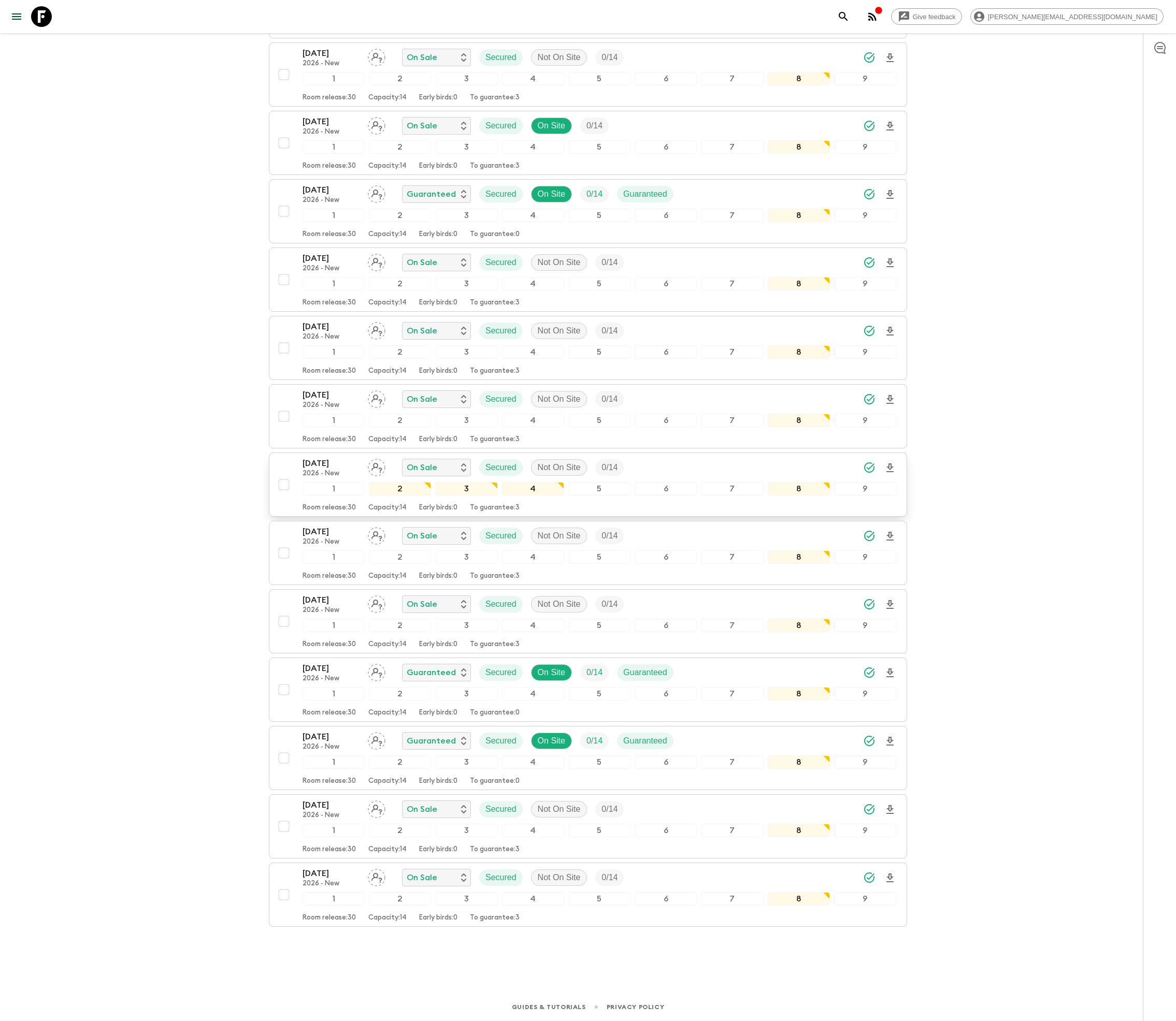
scroll to position [1003, 0]
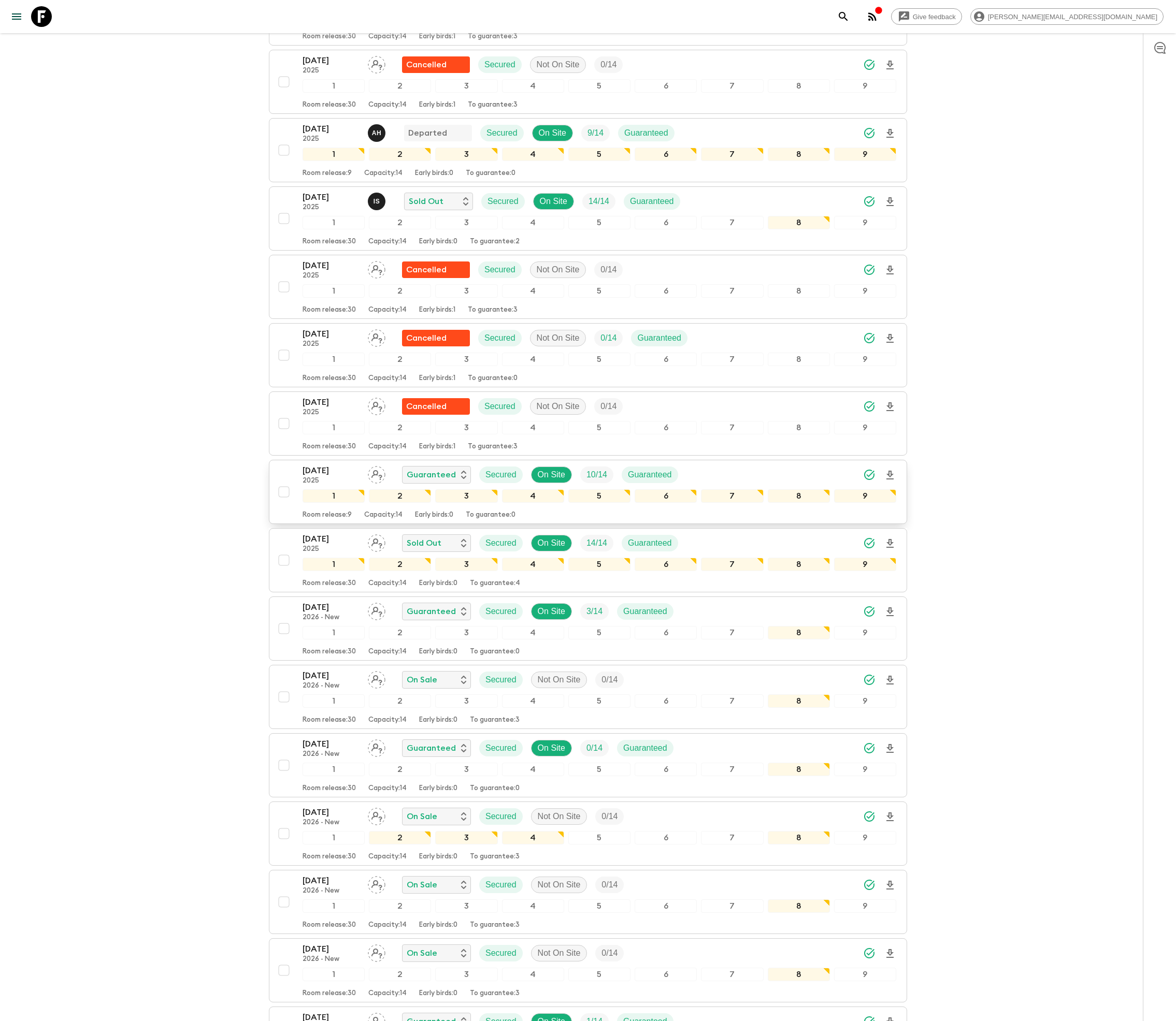
click at [591, 481] on p "10 / 14" at bounding box center [597, 475] width 21 height 13
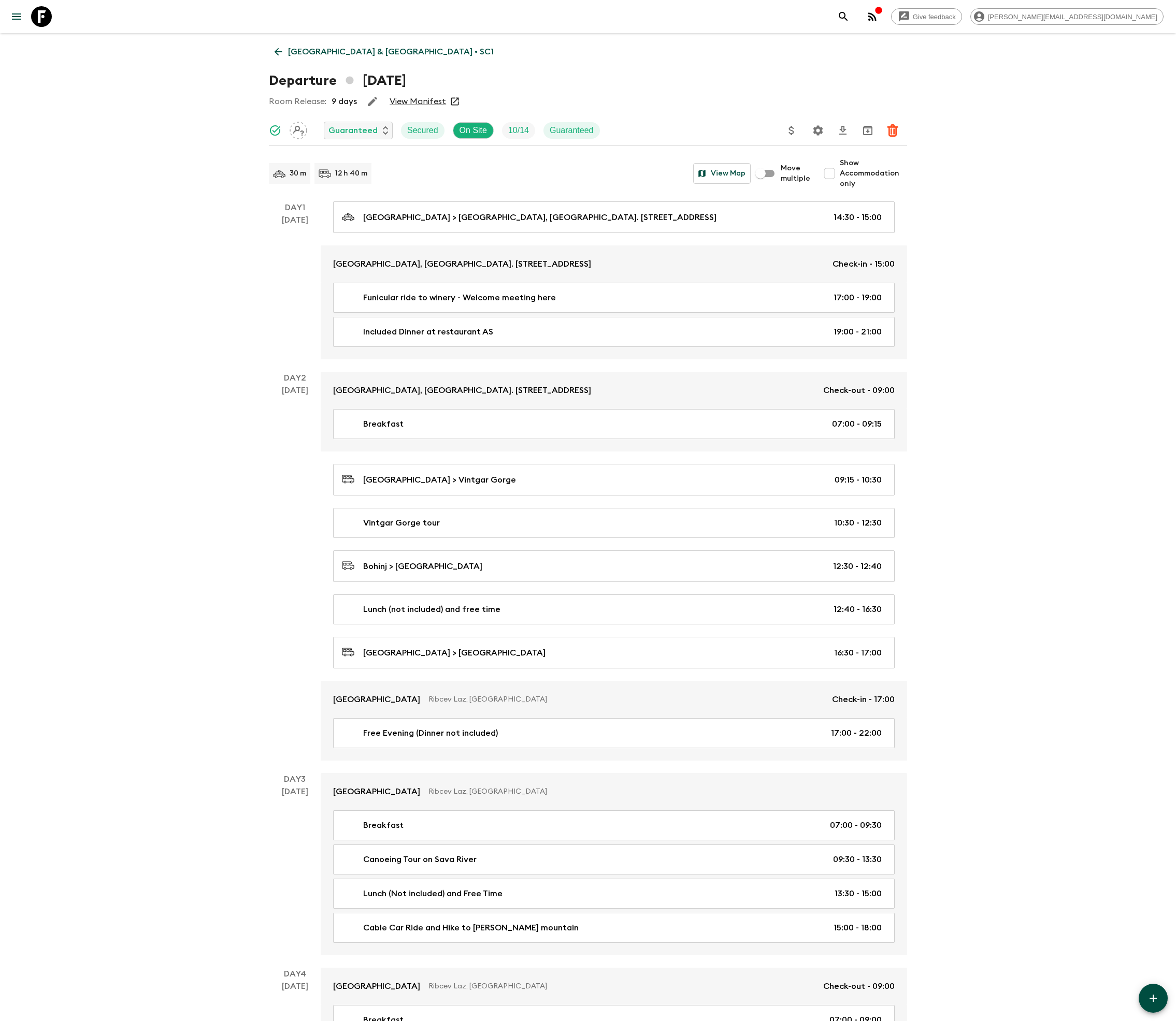
click at [841, 128] on icon "Download CSV" at bounding box center [842, 130] width 7 height 9
click at [817, 128] on icon "Settings" at bounding box center [818, 130] width 10 height 10
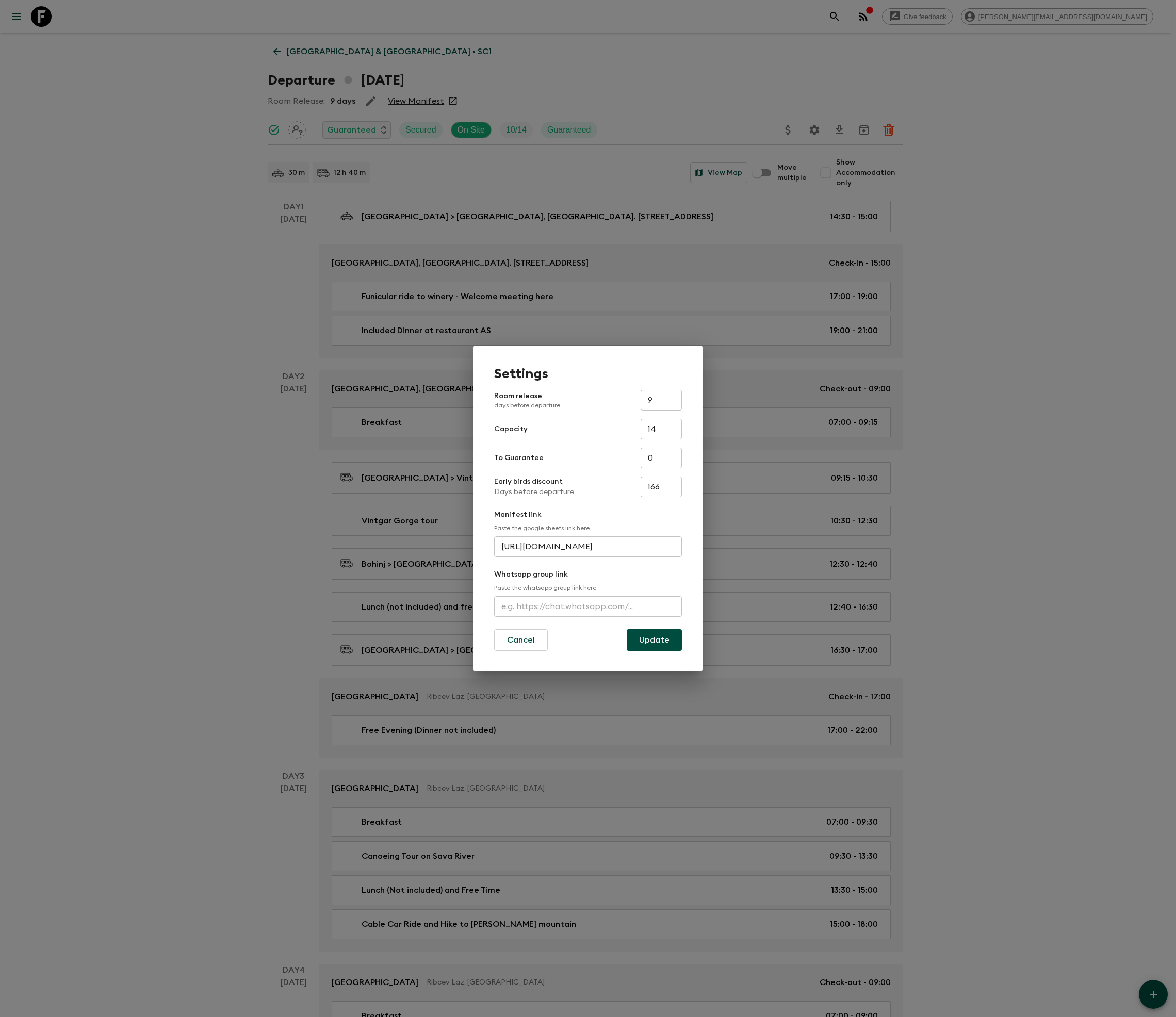
click at [562, 607] on input "text" at bounding box center [587, 606] width 187 height 21
type input "[URL][DOMAIN_NAME]"
click at [654, 639] on button "Update" at bounding box center [654, 640] width 55 height 22
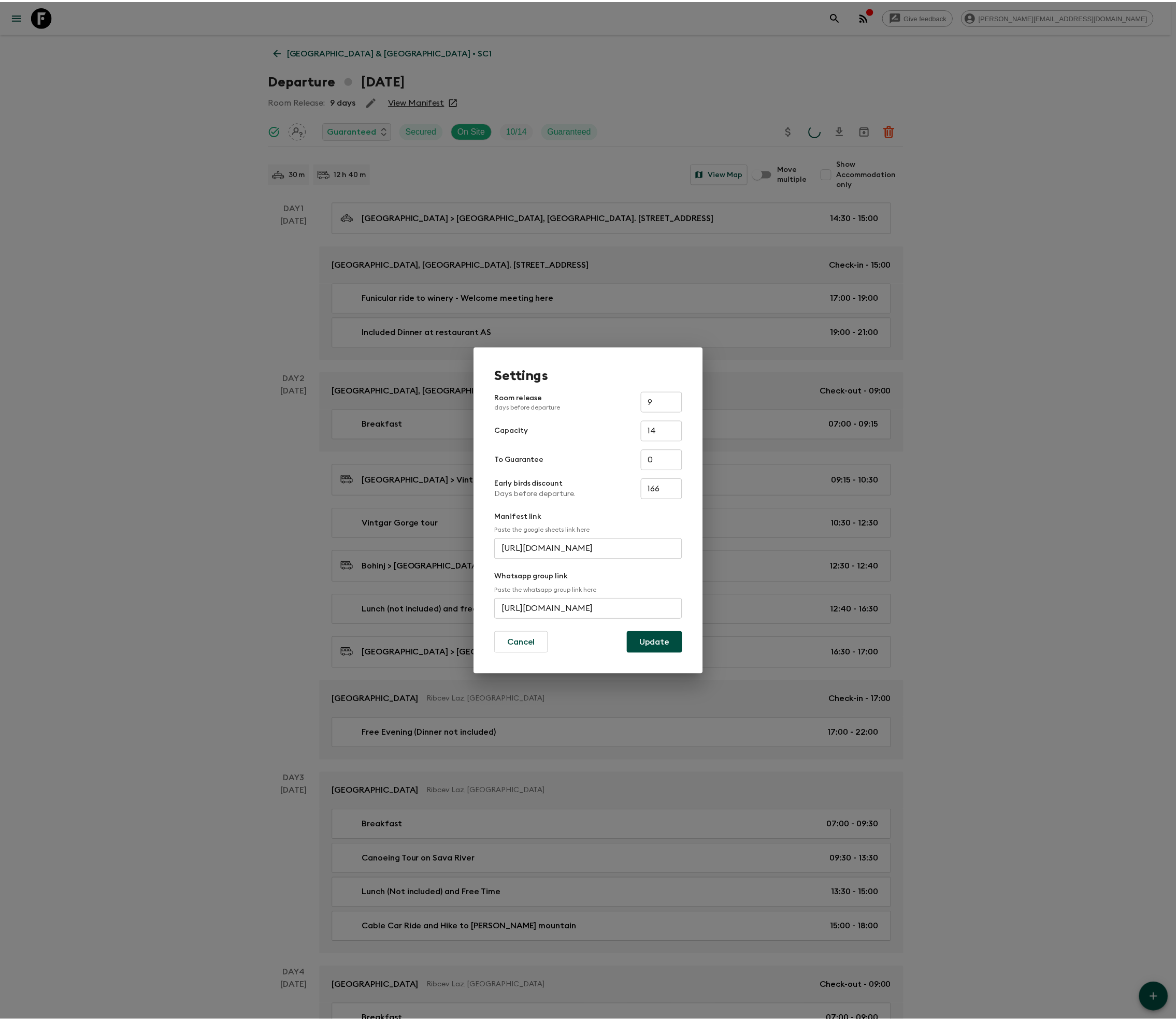
scroll to position [0, 0]
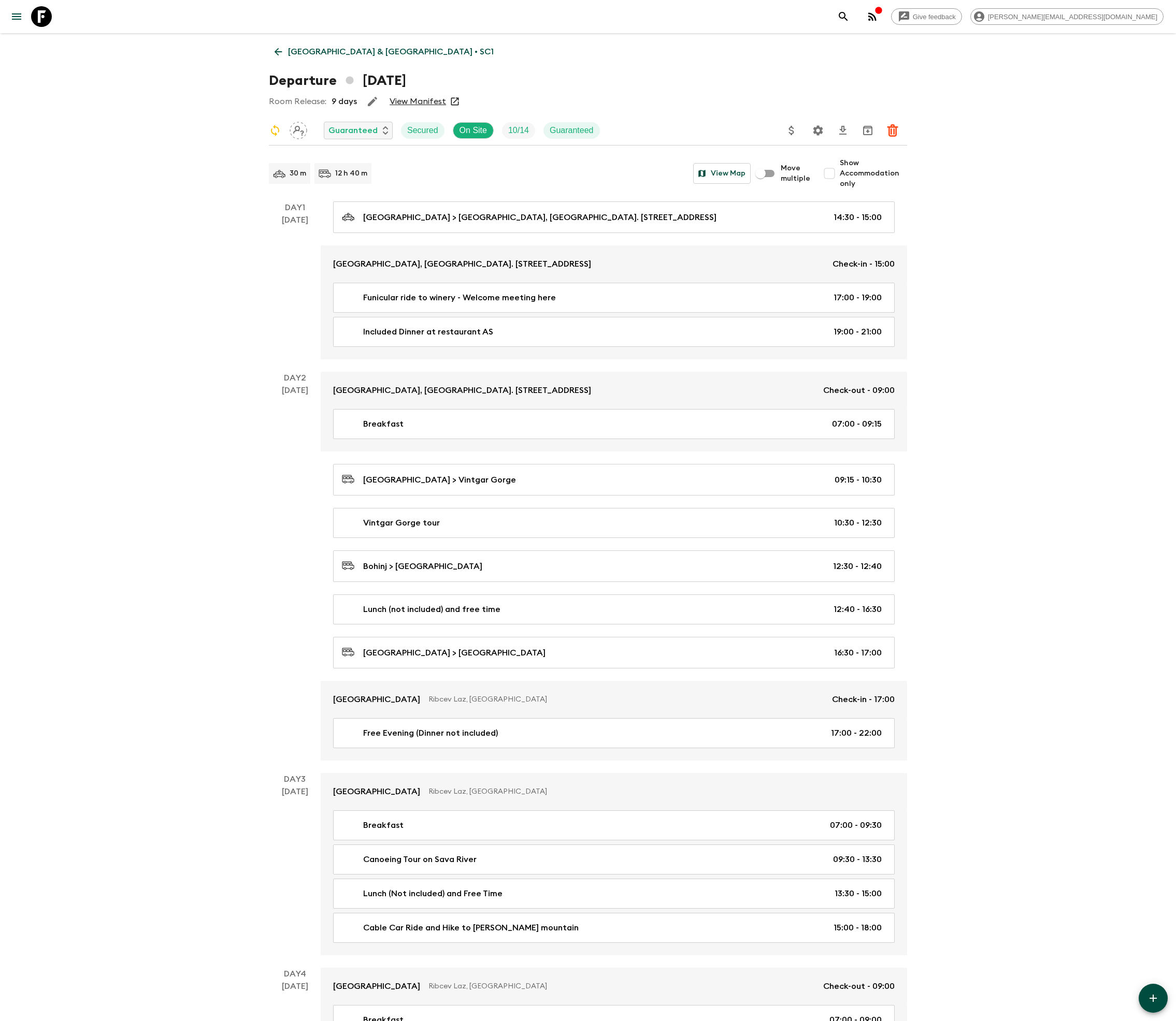
click at [41, 15] on icon at bounding box center [41, 17] width 21 height 21
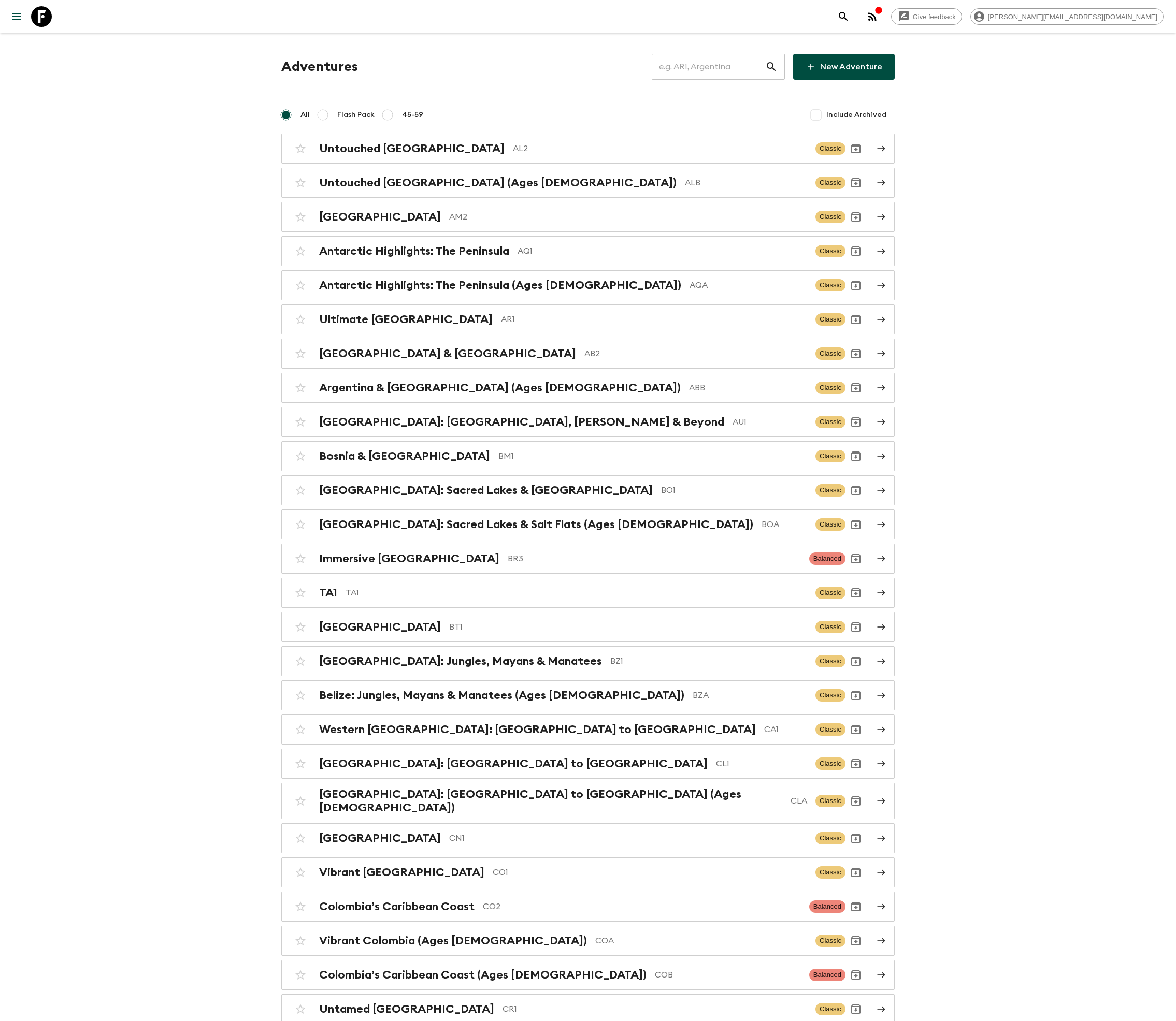
click at [724, 66] on input "text" at bounding box center [708, 66] width 113 height 29
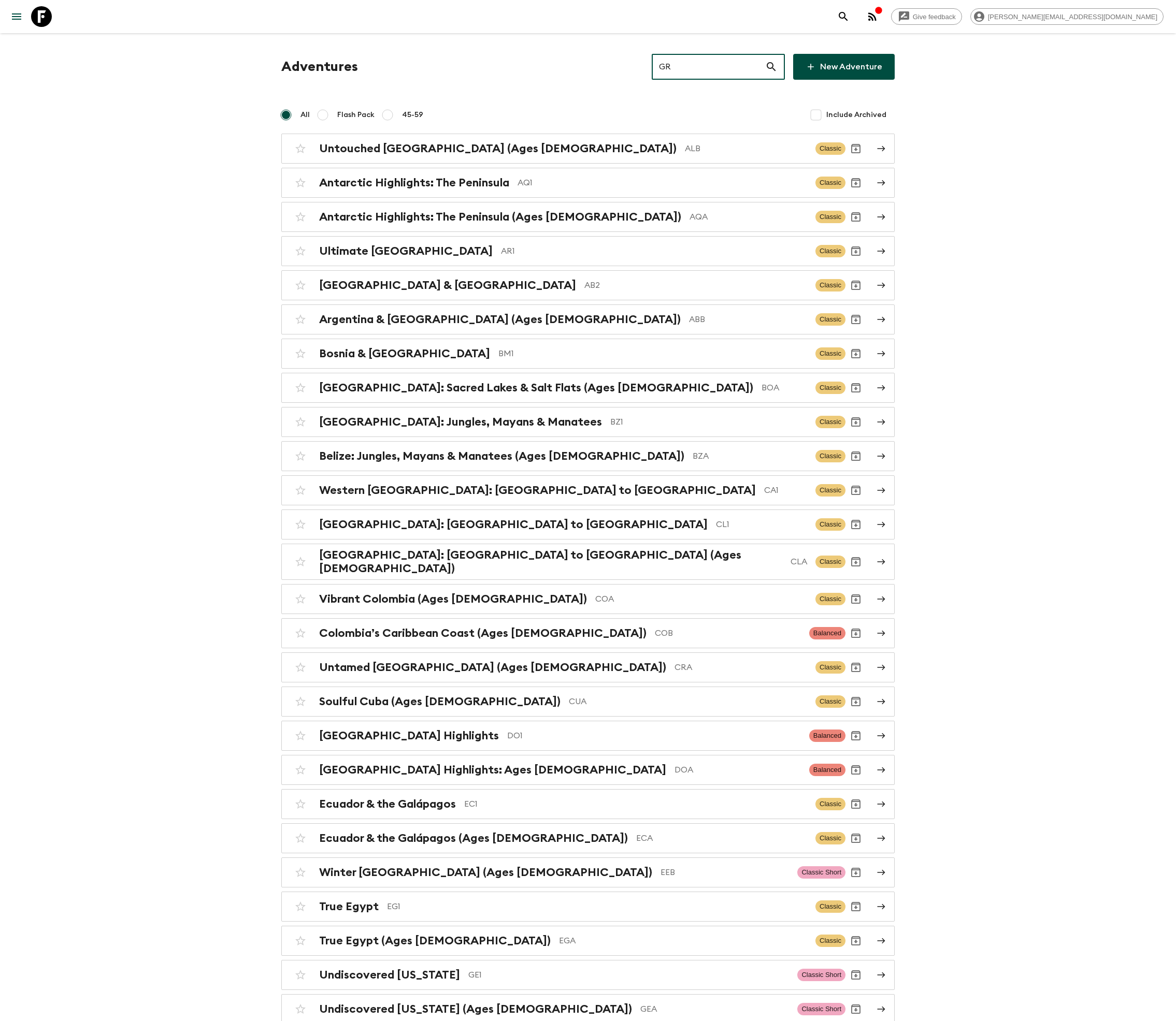
type input "GR1"
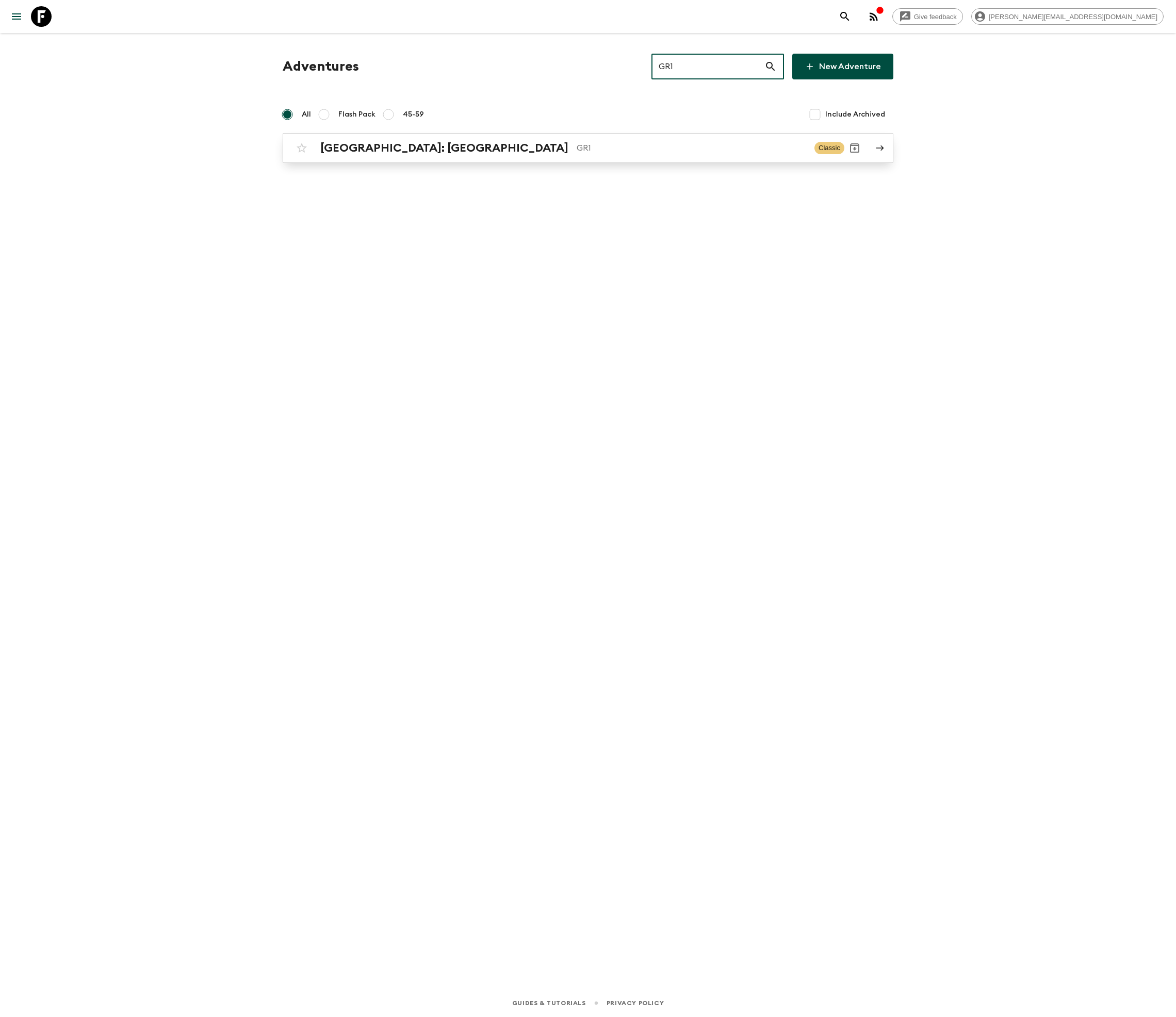
click at [397, 148] on h2 "[GEOGRAPHIC_DATA]: [GEOGRAPHIC_DATA]" at bounding box center [444, 148] width 248 height 14
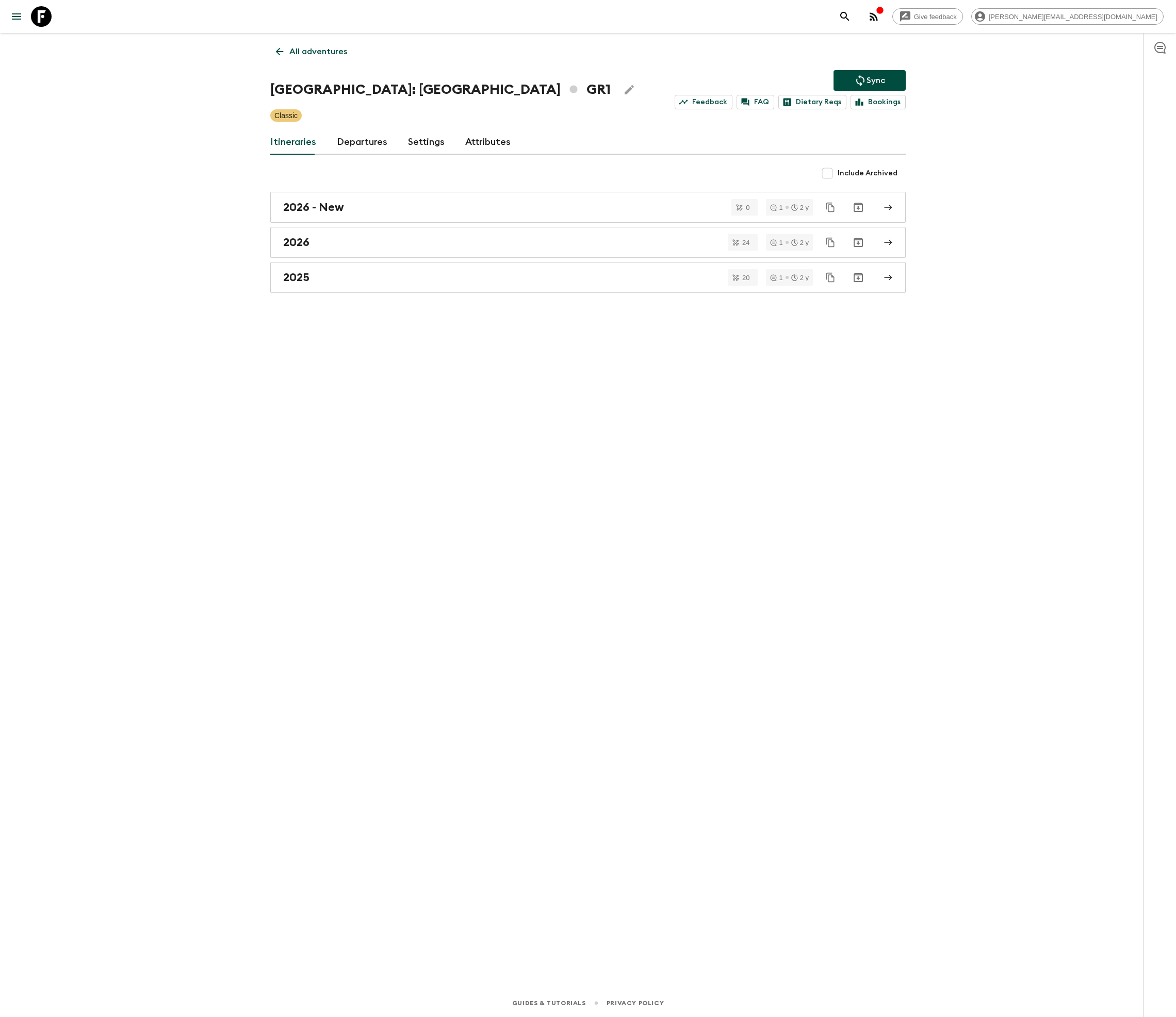
click at [360, 140] on link "Departures" at bounding box center [362, 142] width 51 height 24
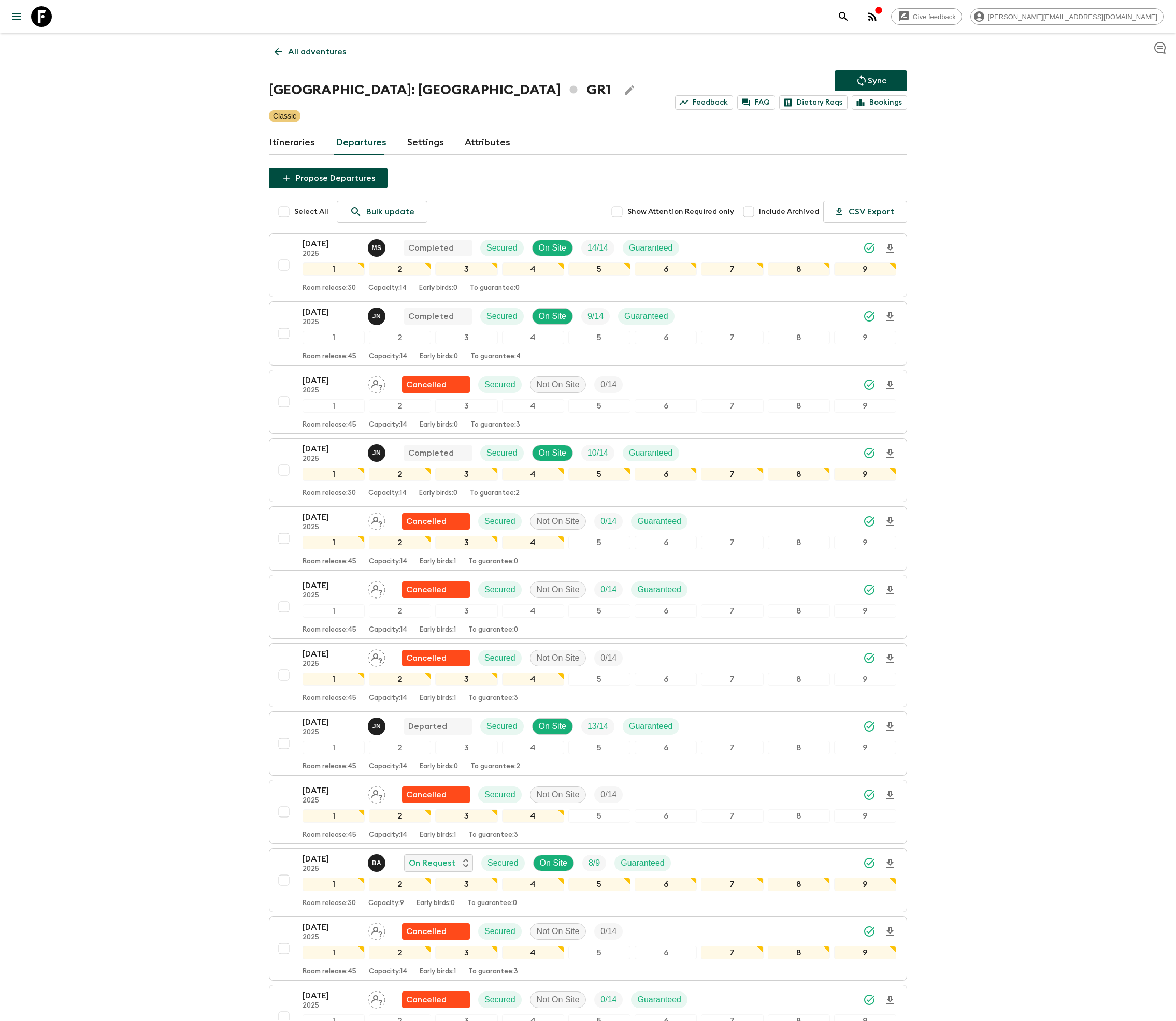
scroll to position [792, 0]
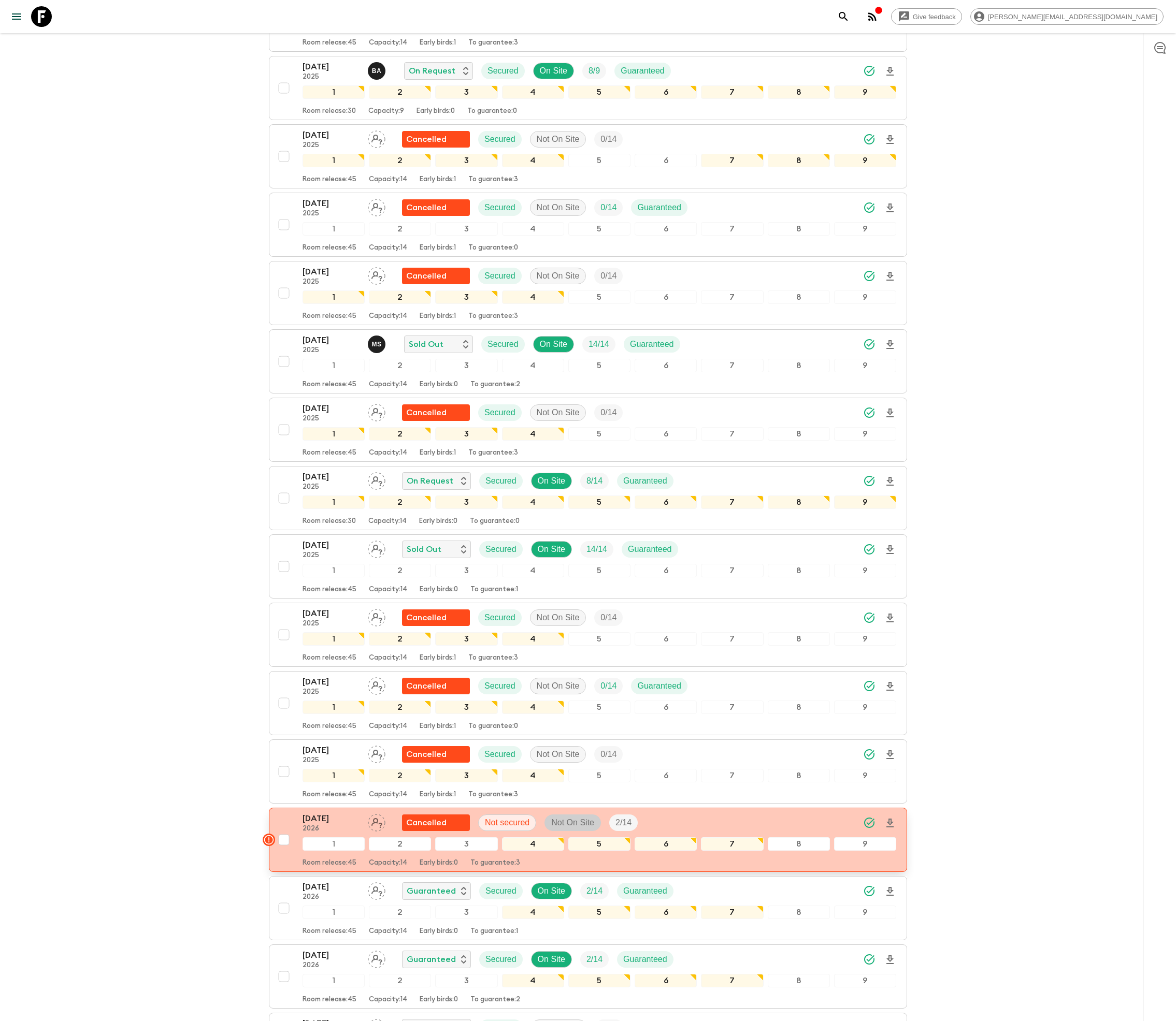
click at [588, 829] on p "Not On Site" at bounding box center [572, 823] width 43 height 13
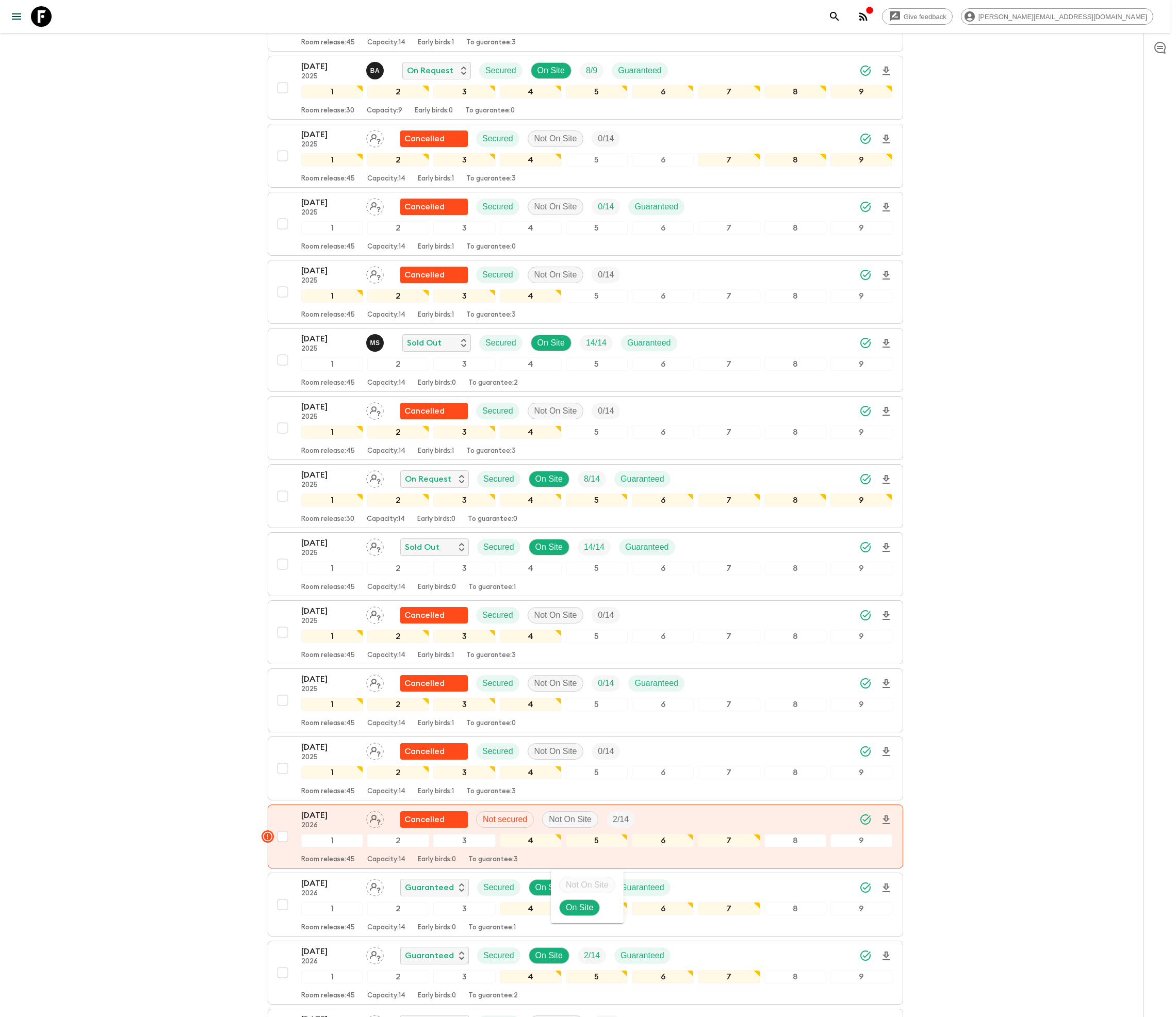
click at [325, 861] on div at bounding box center [588, 508] width 1176 height 1017
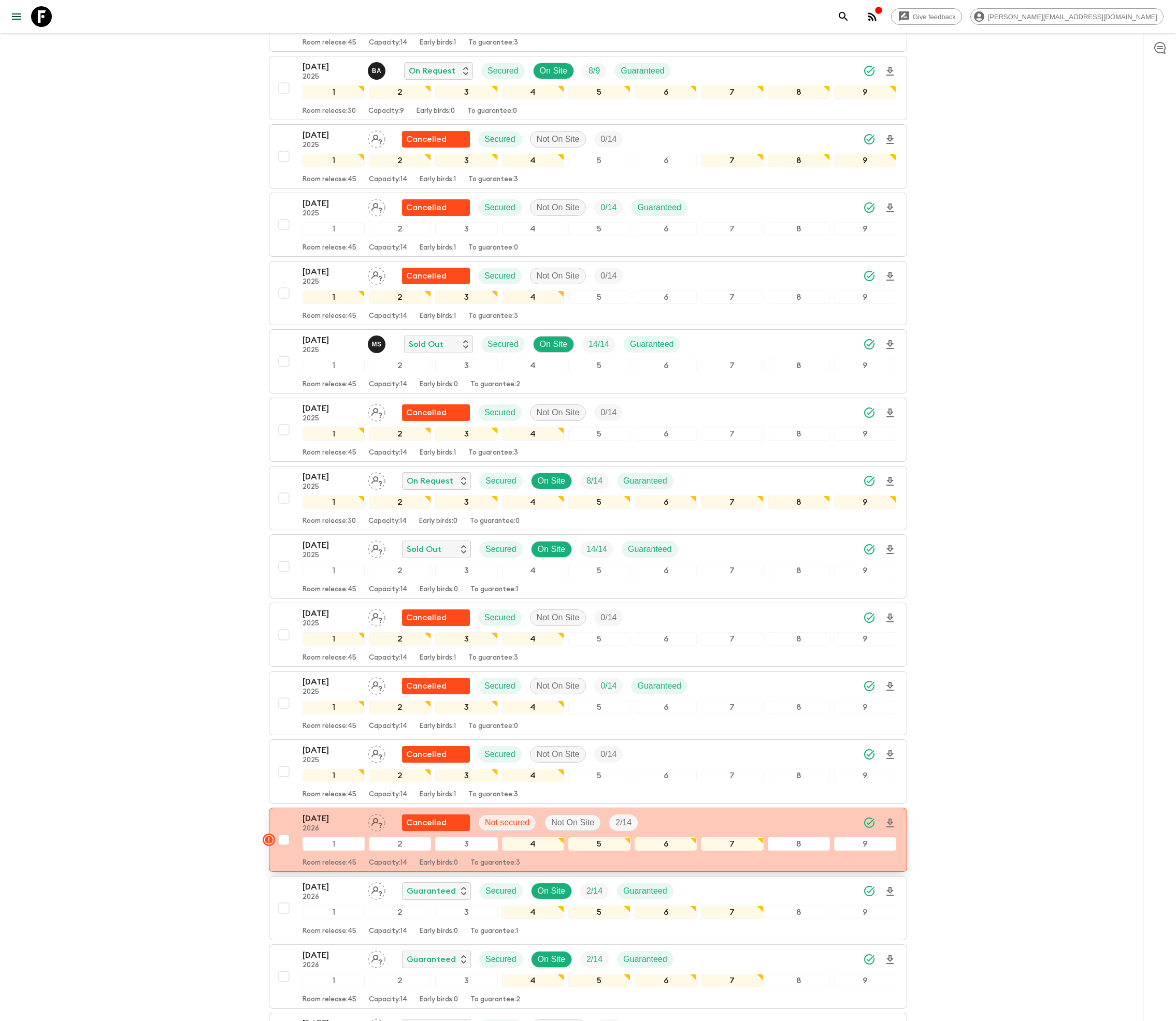
click at [326, 825] on p "[DATE]" at bounding box center [331, 819] width 57 height 13
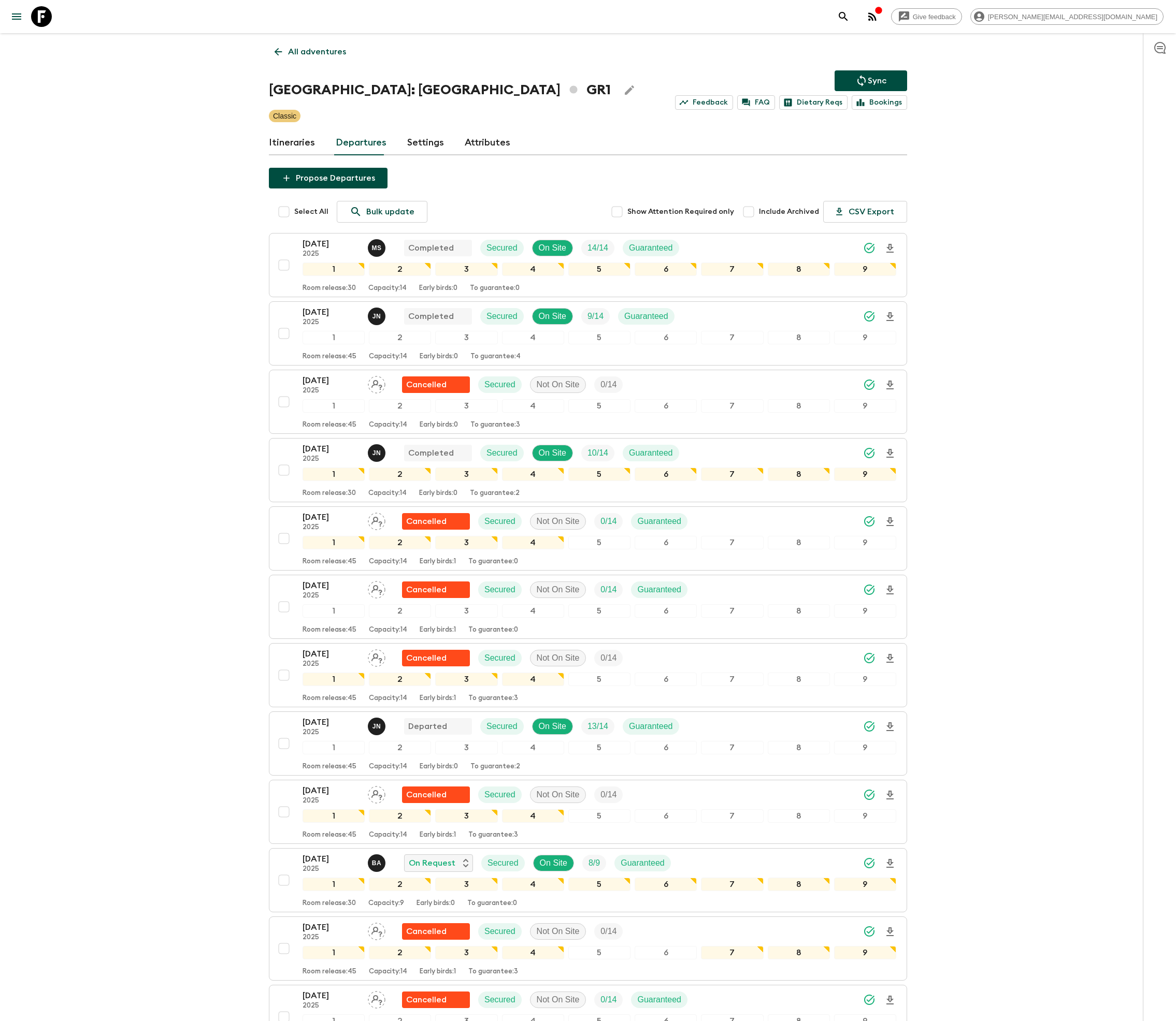
scroll to position [792, 0]
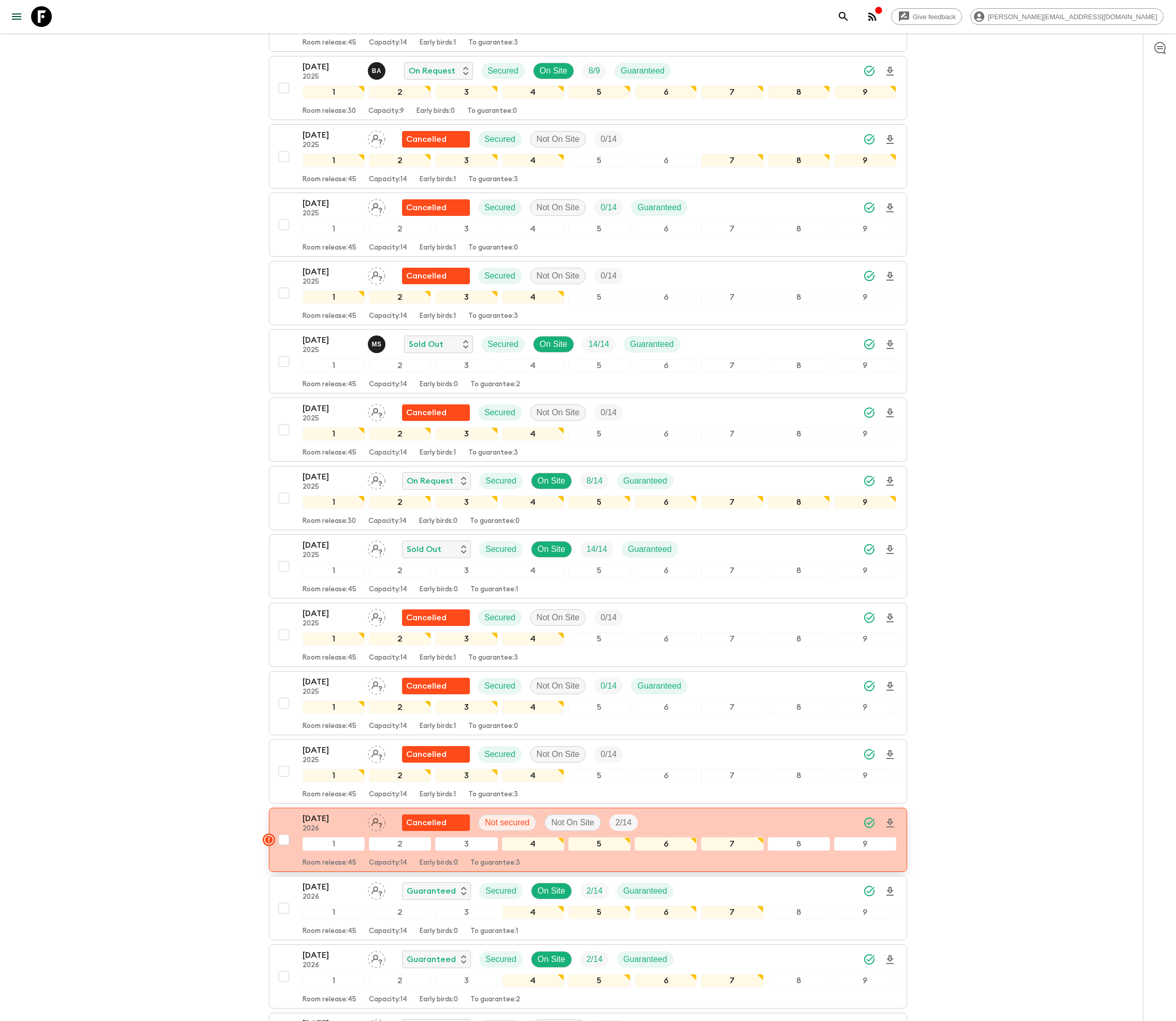
click at [888, 828] on icon "Download Onboarding" at bounding box center [890, 823] width 7 height 9
click at [867, 829] on icon "Synced Successfully" at bounding box center [869, 823] width 13 height 13
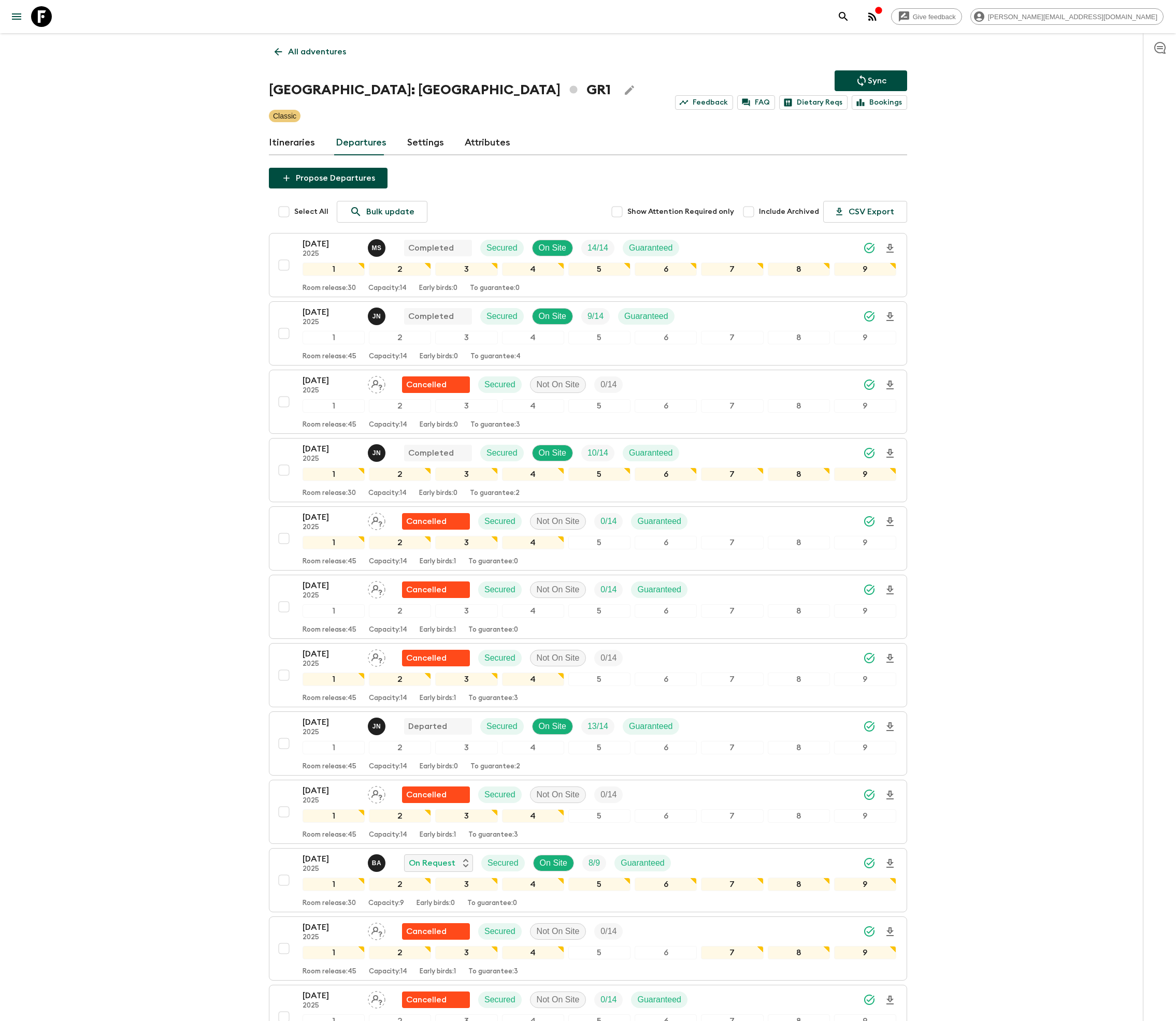
scroll to position [792, 0]
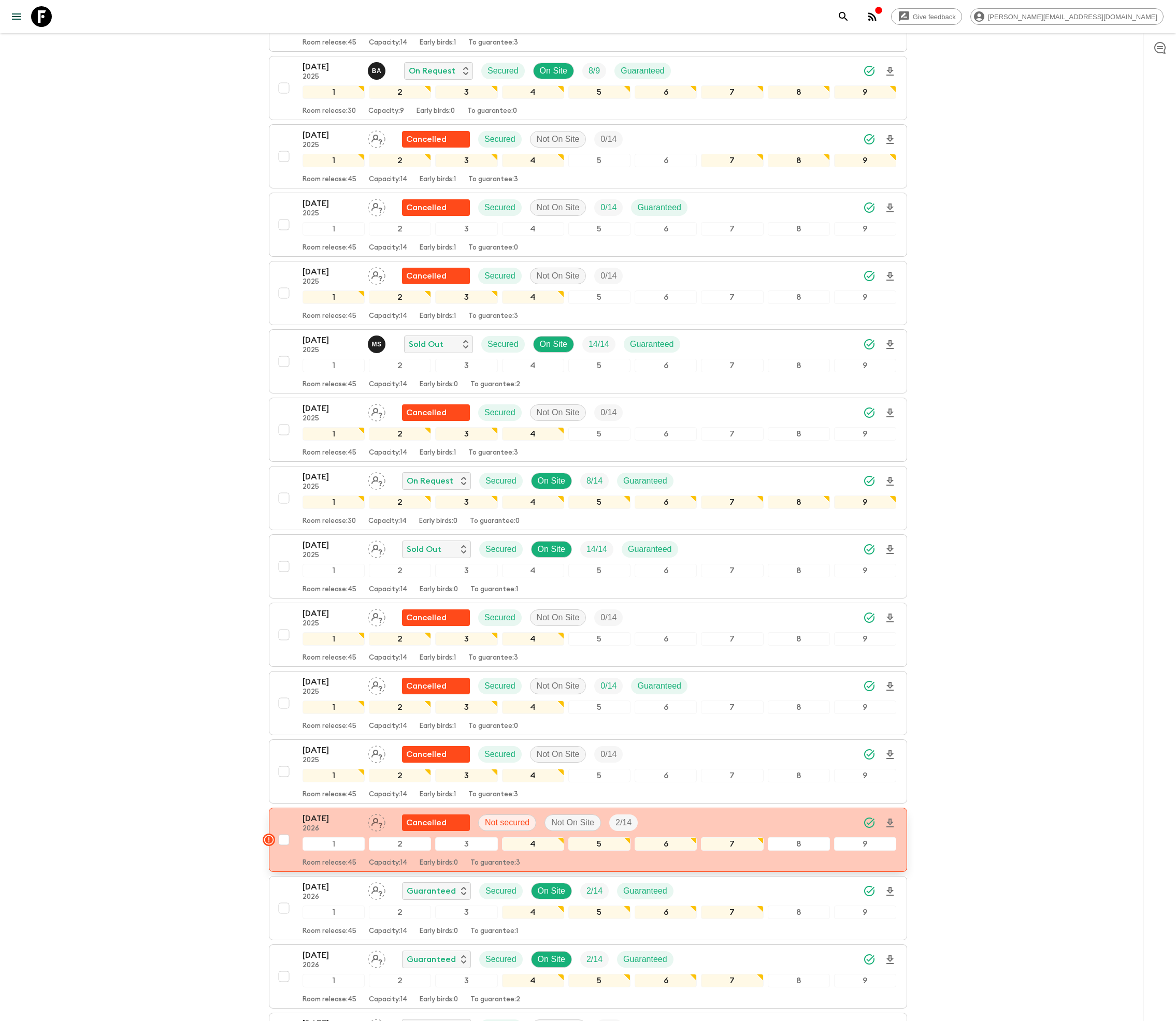
click at [414, 829] on p "Cancelled" at bounding box center [426, 823] width 41 height 13
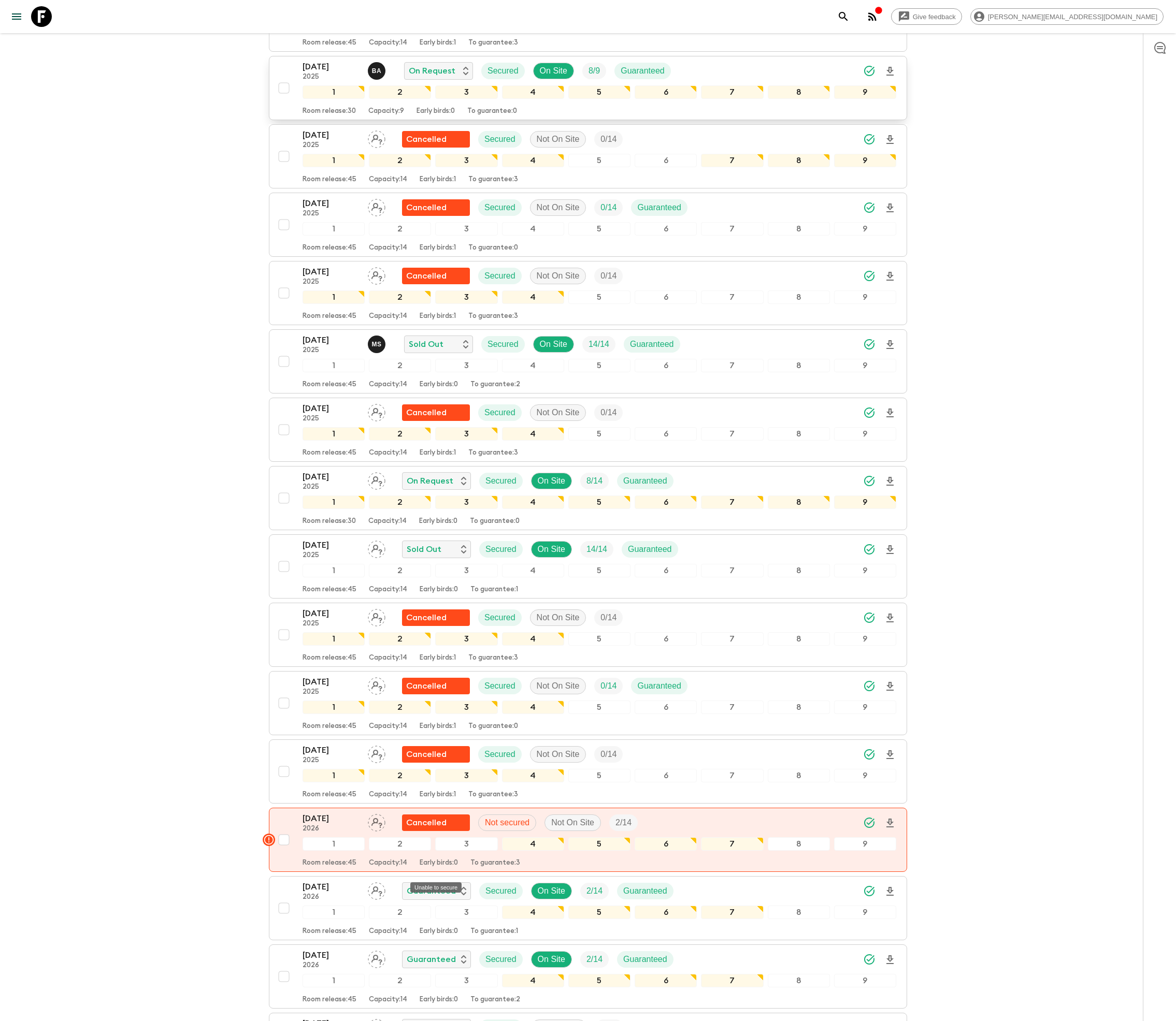
click at [423, 120] on button "[DATE] 2025 B A On Request Secured On Site 8 / 9 Guaranteed 1 2 3 4 5 6 7 8 9 R…" at bounding box center [588, 88] width 638 height 64
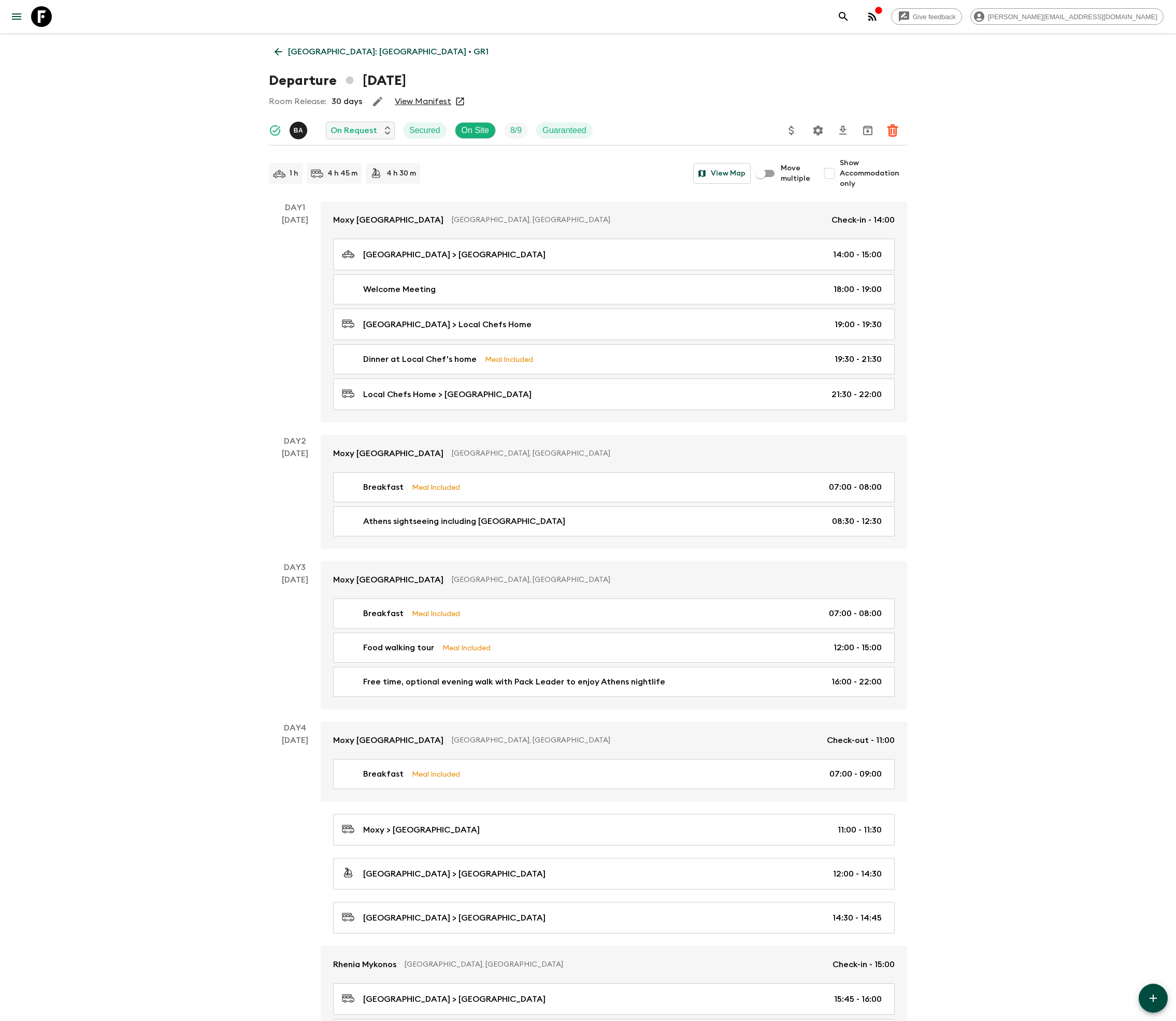
click at [821, 128] on icon "Settings" at bounding box center [818, 130] width 10 height 10
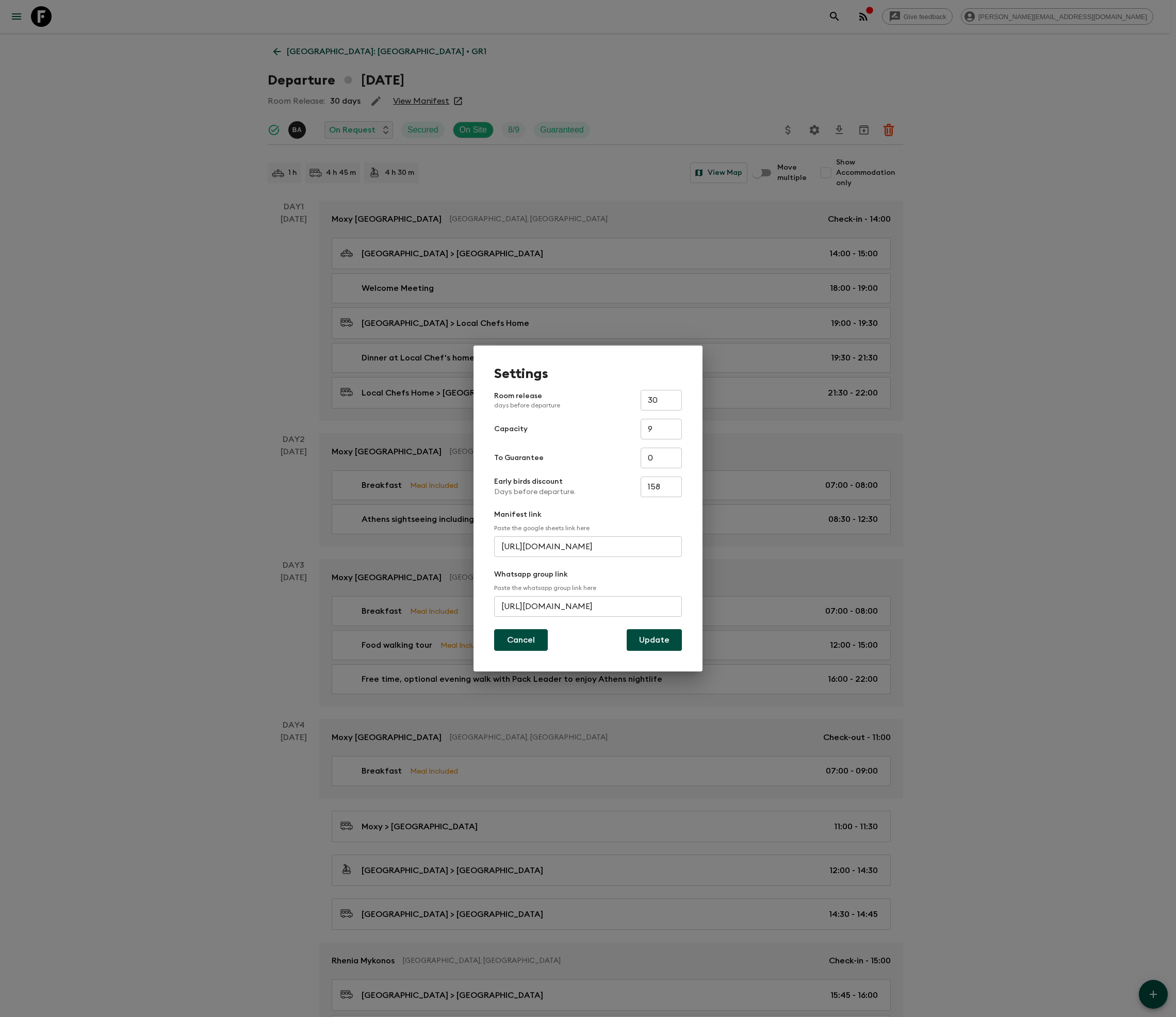
click at [520, 639] on button "Cancel" at bounding box center [521, 640] width 54 height 22
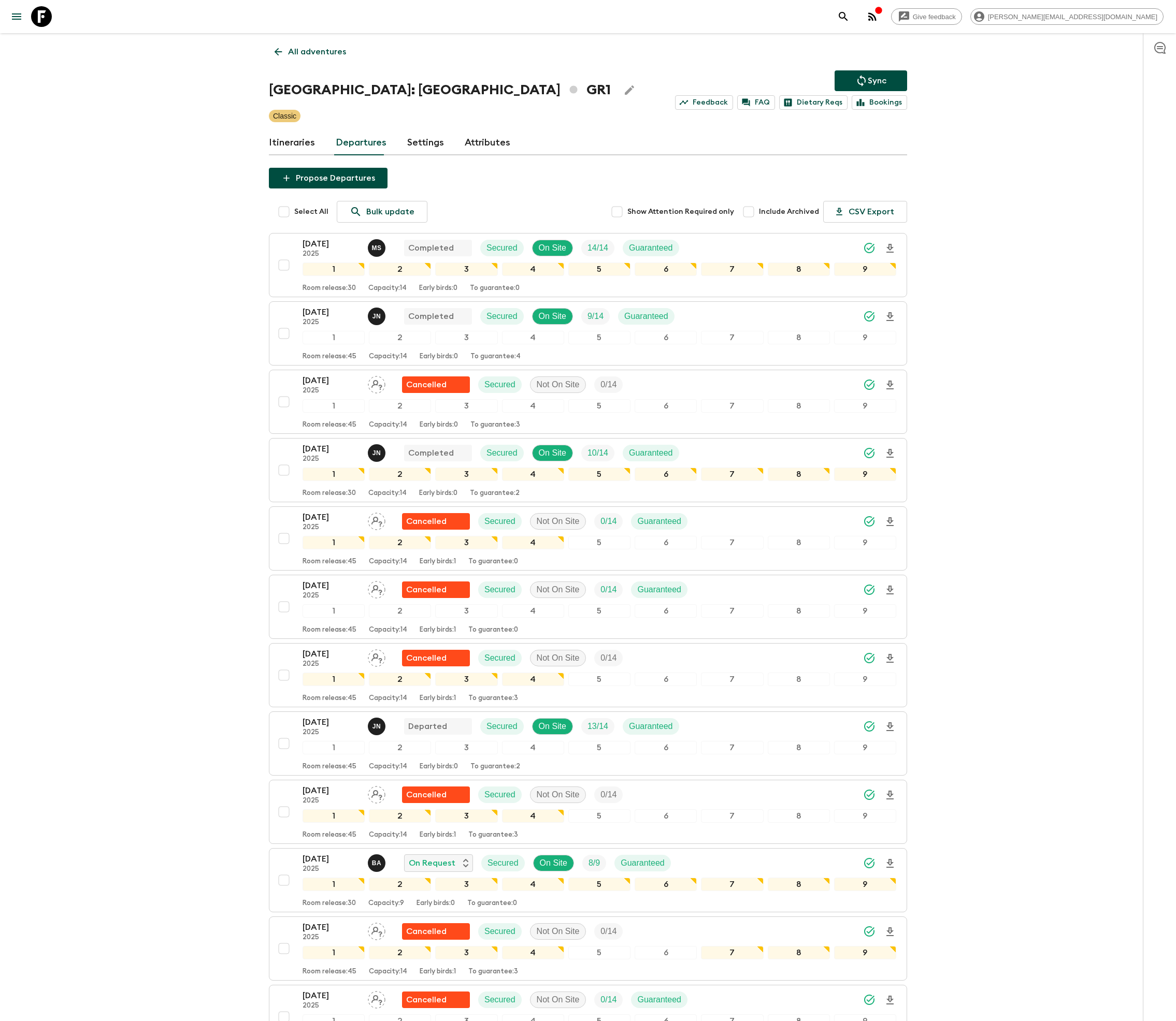
scroll to position [792, 0]
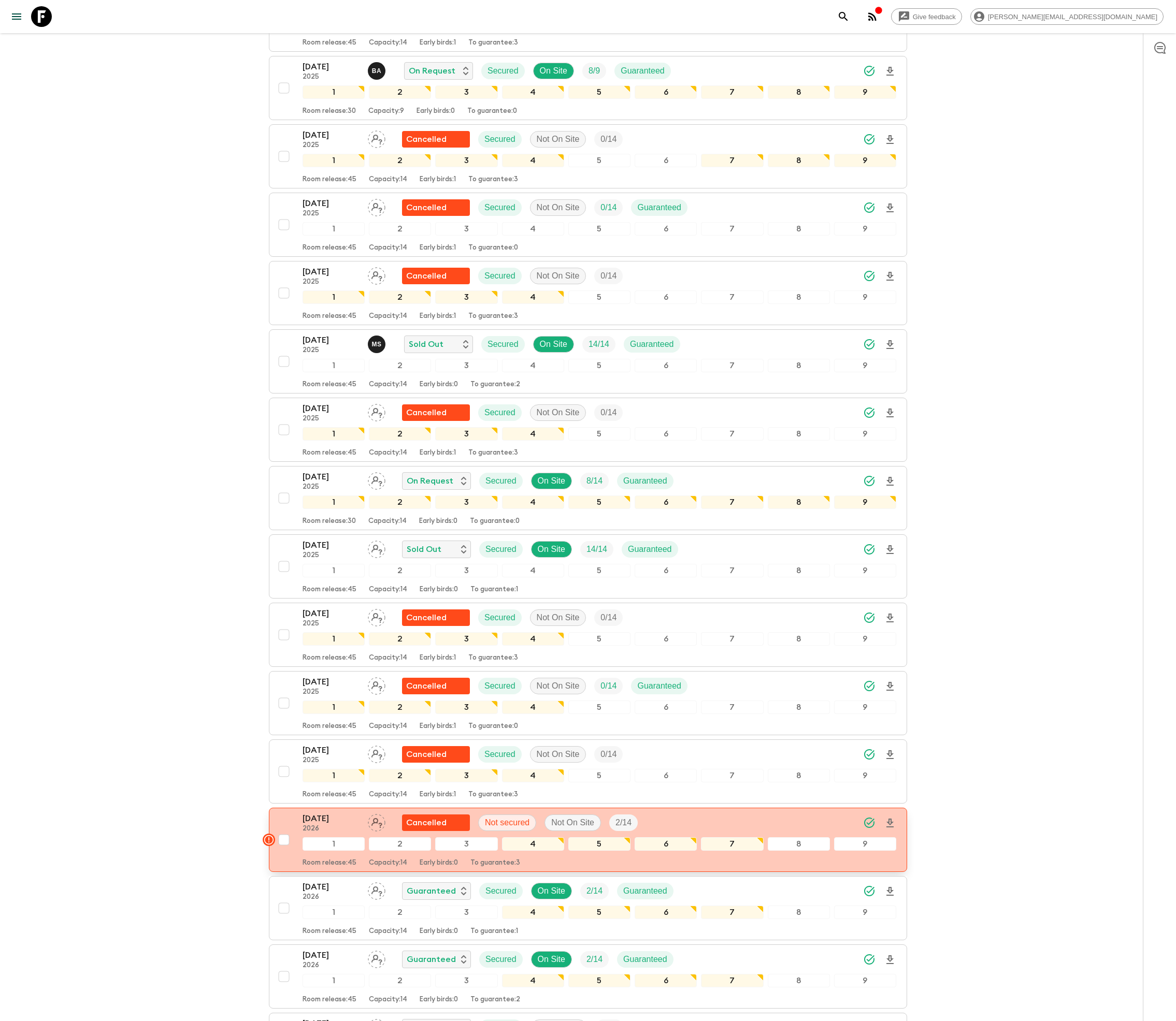
click at [326, 825] on p "[DATE]" at bounding box center [331, 819] width 57 height 13
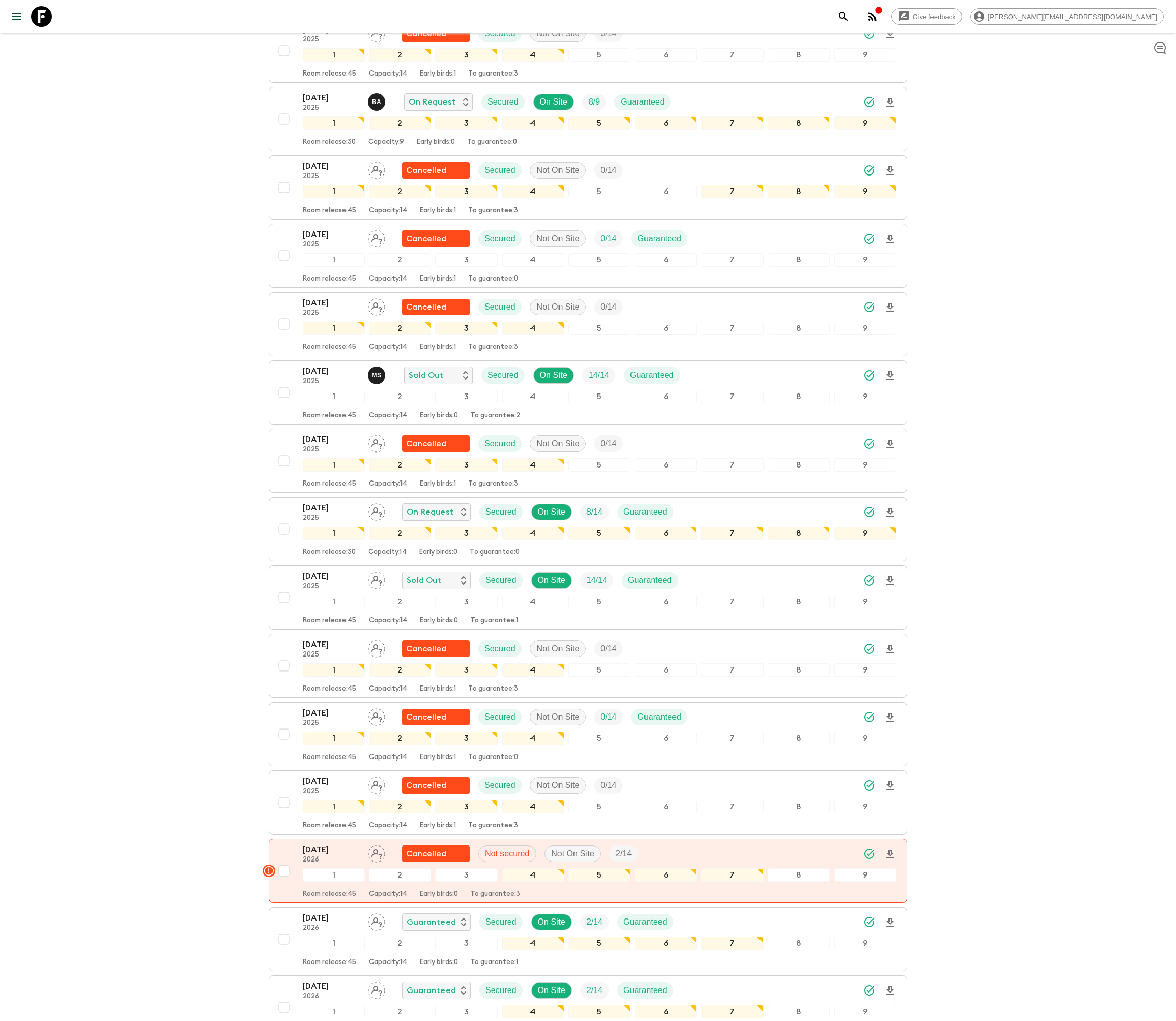
scroll to position [792, 0]
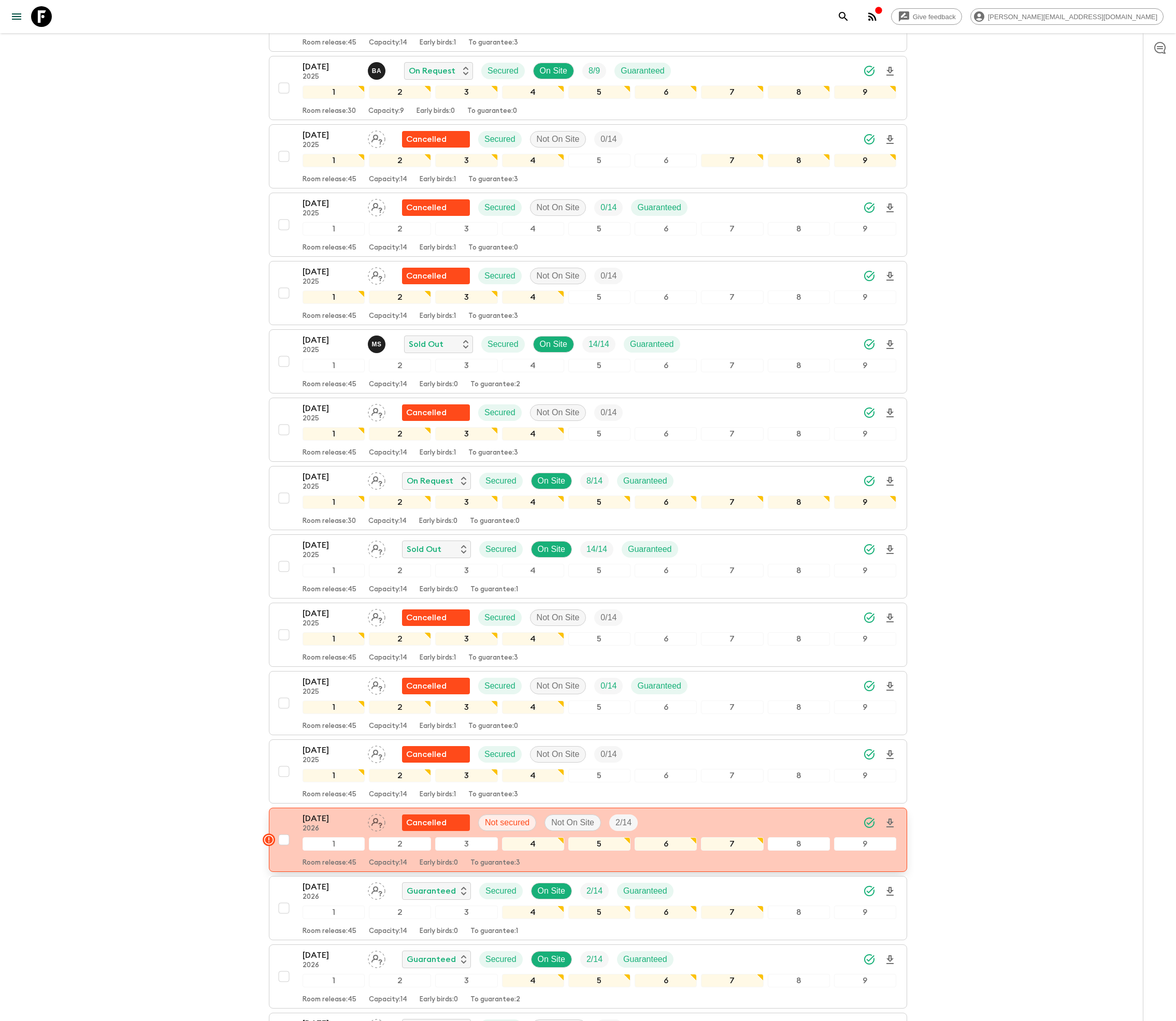
click at [868, 829] on icon "Synced Successfully" at bounding box center [869, 823] width 13 height 13
